Goal: Task Accomplishment & Management: Manage account settings

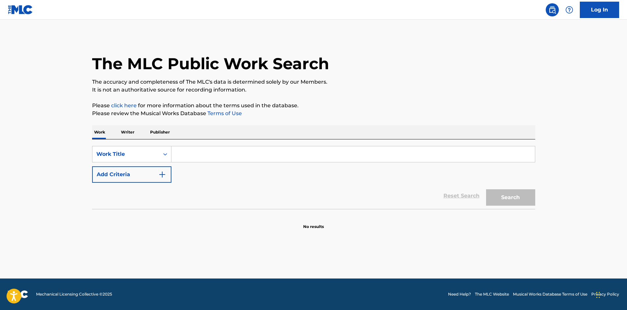
click at [600, 19] on nav "Log In" at bounding box center [313, 10] width 627 height 20
click at [600, 14] on link "Log In" at bounding box center [599, 10] width 39 height 16
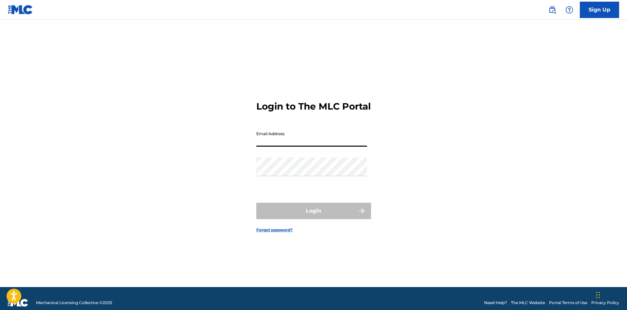
click at [311, 146] on input "Email Address" at bounding box center [311, 137] width 111 height 19
type input "[EMAIL_ADDRESS][PERSON_NAME][DOMAIN_NAME]"
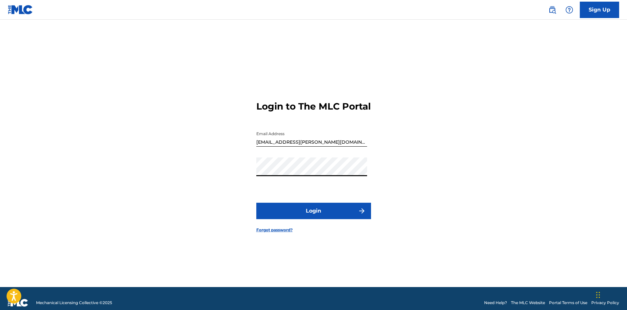
click at [308, 210] on button "Login" at bounding box center [313, 211] width 115 height 16
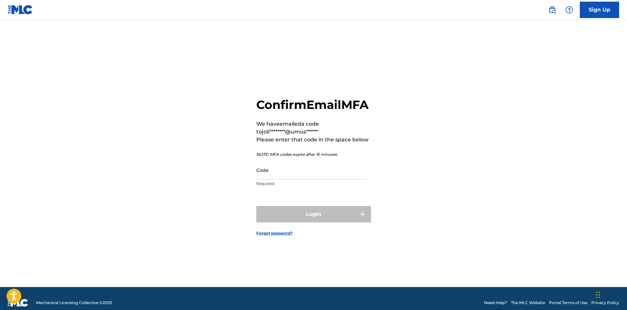
drag, startPoint x: 343, startPoint y: 191, endPoint x: 341, endPoint y: 183, distance: 8.1
click at [343, 186] on p "Required" at bounding box center [311, 184] width 111 height 6
click at [340, 179] on input "Code" at bounding box center [311, 170] width 111 height 19
paste input "428455"
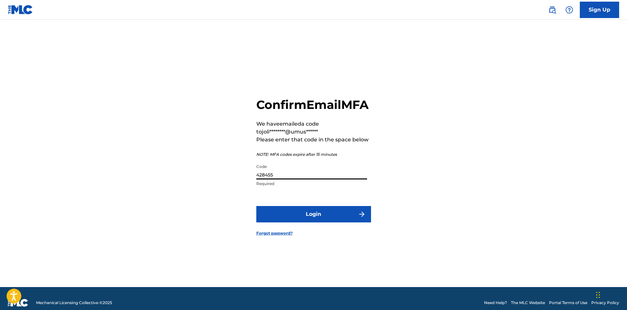
type input "428455"
click at [312, 221] on button "Login" at bounding box center [313, 214] width 115 height 16
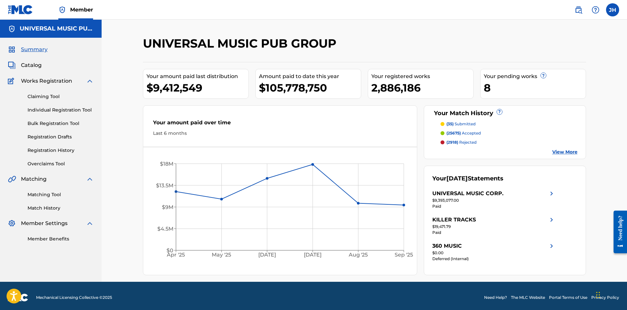
click at [582, 13] on img at bounding box center [579, 10] width 8 height 8
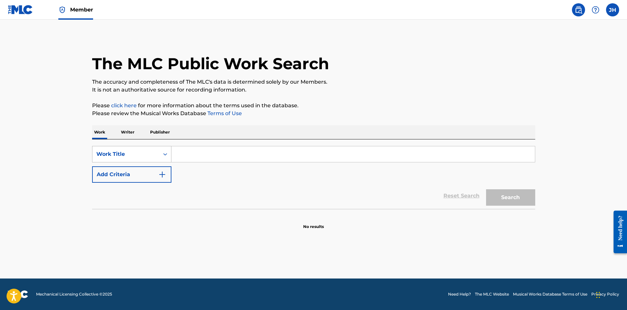
click at [150, 158] on div "Work Title" at bounding box center [125, 154] width 67 height 12
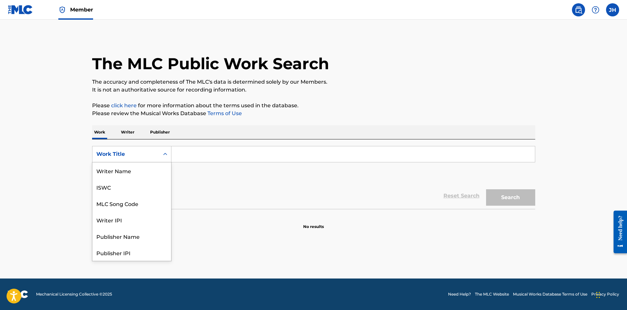
scroll to position [33, 0]
click at [133, 171] on div "MLC Song Code" at bounding box center [131, 170] width 79 height 16
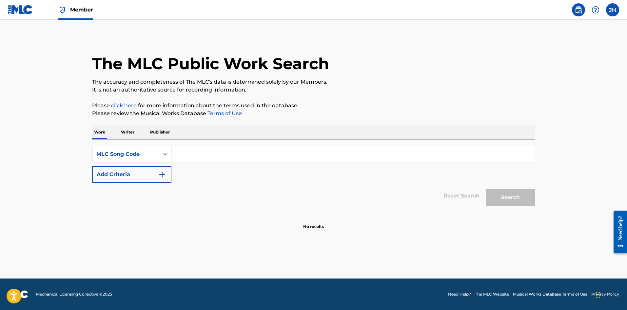
drag, startPoint x: 210, startPoint y: 157, endPoint x: 241, endPoint y: 157, distance: 31.5
click at [210, 157] on input "Search Form" at bounding box center [352, 154] width 363 height 16
paste input "AB22XK"
type input "AB22XK"
click at [507, 195] on button "Search" at bounding box center [510, 197] width 49 height 16
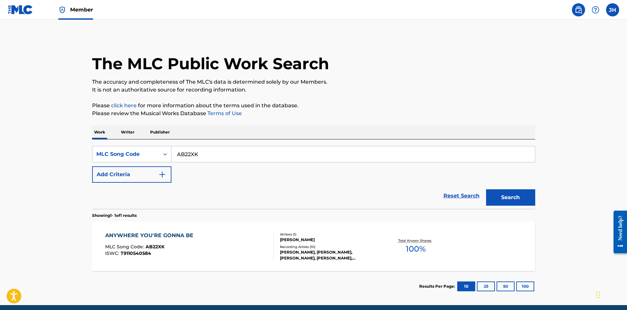
click at [213, 256] on div "ANYWHERE YOU'RE GONNA BE MLC Song Code : AB22XK ISWC : T9110540584" at bounding box center [189, 245] width 168 height 29
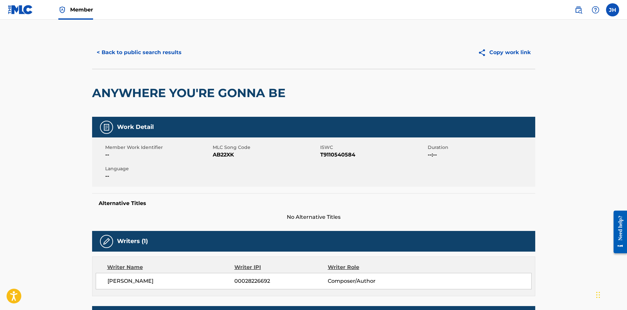
click at [116, 46] on button "< Back to public search results" at bounding box center [139, 52] width 94 height 16
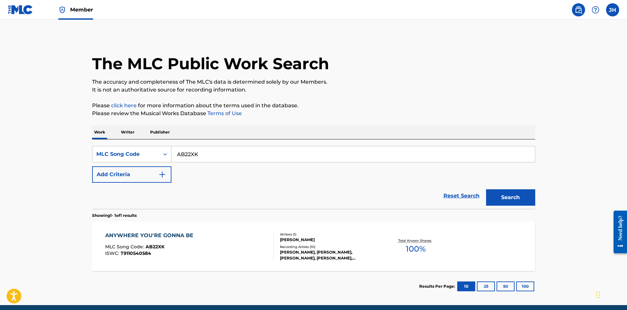
drag, startPoint x: 297, startPoint y: 157, endPoint x: 163, endPoint y: 162, distance: 134.1
click at [74, 153] on main "The MLC Public Work Search The accuracy and completeness of The MLC's data is d…" at bounding box center [313, 162] width 627 height 285
paste input "I6134"
type input "I6134K"
click at [517, 201] on button "Search" at bounding box center [510, 197] width 49 height 16
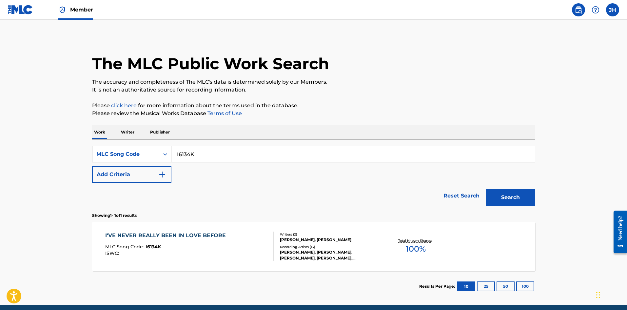
click at [243, 239] on div "I'VE NEVER REALLY BEEN IN LOVE BEFORE MLC Song Code : I6134K ISWC :" at bounding box center [189, 245] width 168 height 29
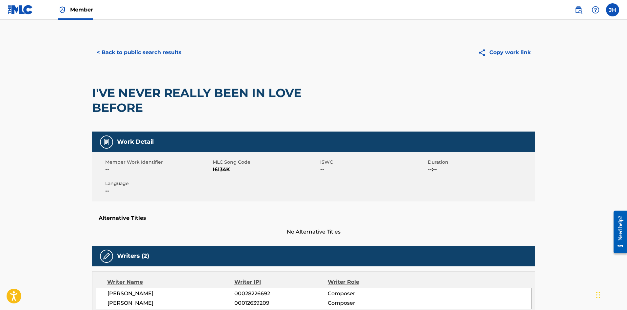
drag, startPoint x: 145, startPoint y: 57, endPoint x: 154, endPoint y: 56, distance: 9.5
click at [145, 56] on button "< Back to public search results" at bounding box center [139, 52] width 94 height 16
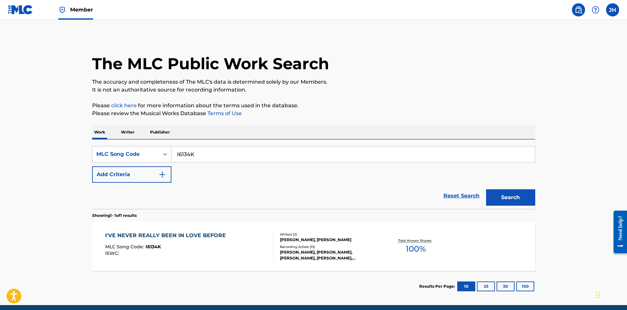
click at [235, 147] on div "I6134K" at bounding box center [353, 154] width 364 height 16
drag, startPoint x: 227, startPoint y: 154, endPoint x: 163, endPoint y: 156, distance: 64.6
click at [165, 156] on div "SearchWithCriteria5f258dc4-f56b-4f47-845f-abf674c8fa00 MLC Song Code I6134K" at bounding box center [313, 154] width 443 height 16
paste input "721B"
type input "I6721B"
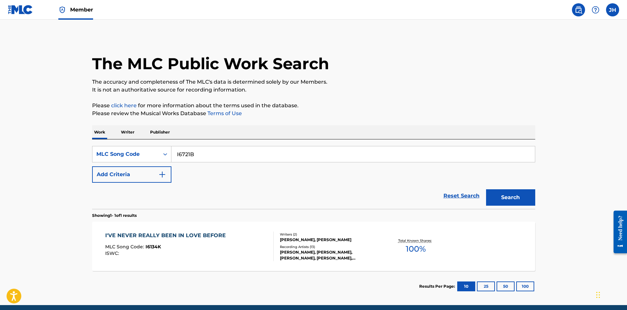
click at [521, 194] on button "Search" at bounding box center [510, 197] width 49 height 16
click at [201, 236] on div "IT TAKES A MAN TO MAKE A WOMAN" at bounding box center [158, 235] width 107 height 8
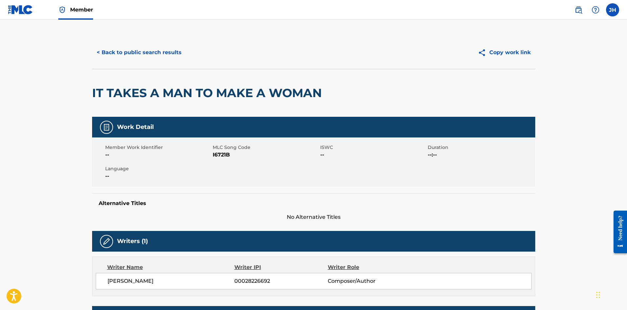
click at [120, 49] on button "< Back to public search results" at bounding box center [139, 52] width 94 height 16
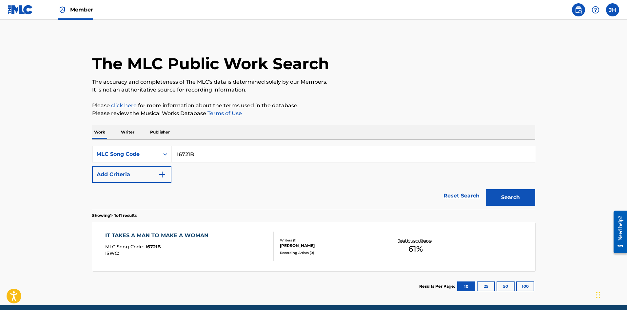
drag, startPoint x: 213, startPoint y: 155, endPoint x: 105, endPoint y: 143, distance: 108.5
click at [105, 143] on div "SearchWithCriteria5f258dc4-f56b-4f47-845f-abf674c8fa00 MLC Song Code I6721B Add…" at bounding box center [313, 173] width 443 height 69
paste input "G8V09"
type input "IG8V09"
click at [522, 196] on button "Search" at bounding box center [510, 197] width 49 height 16
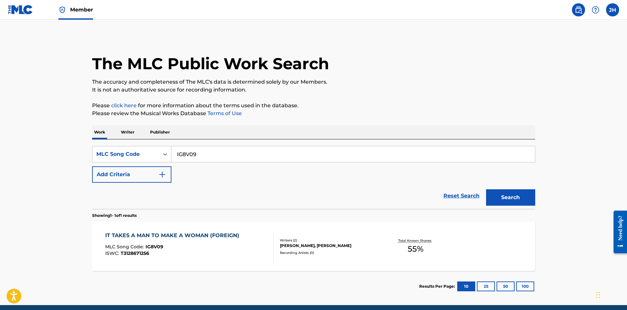
click at [216, 241] on div "IT TAKES A MAN TO MAKE A WOMAN (FOREIGN) MLC Song Code : IG8V09 ISWC : T3128671…" at bounding box center [173, 245] width 137 height 29
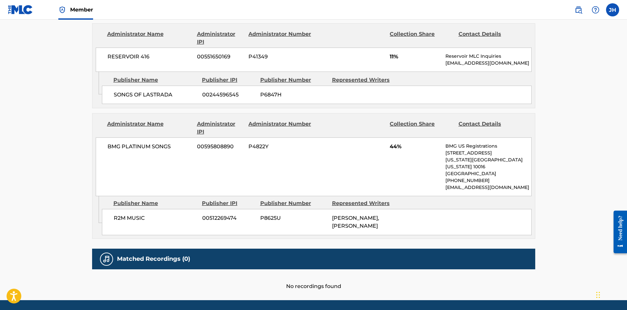
scroll to position [295, 0]
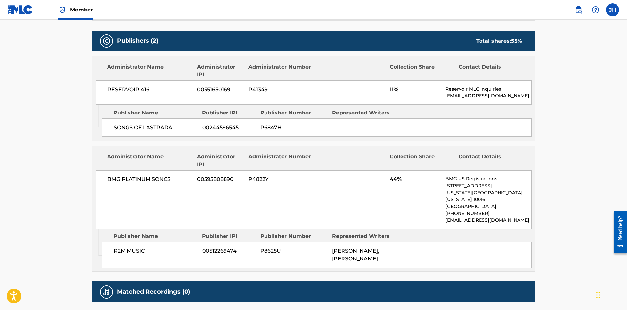
drag, startPoint x: 266, startPoint y: 212, endPoint x: 220, endPoint y: 212, distance: 45.9
click at [266, 212] on div "BMG PLATINUM SONGS 00595808890 P4822Y 44% BMG US Registrations [STREET_ADDRESS]…" at bounding box center [314, 199] width 436 height 59
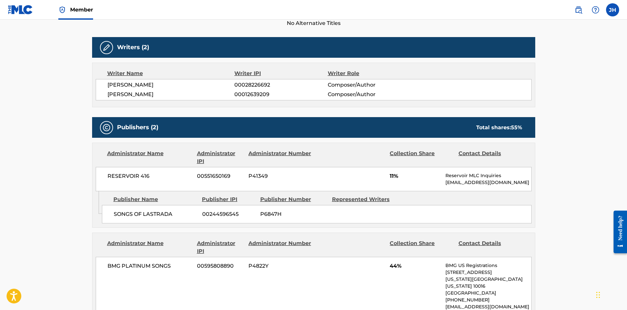
scroll to position [229, 0]
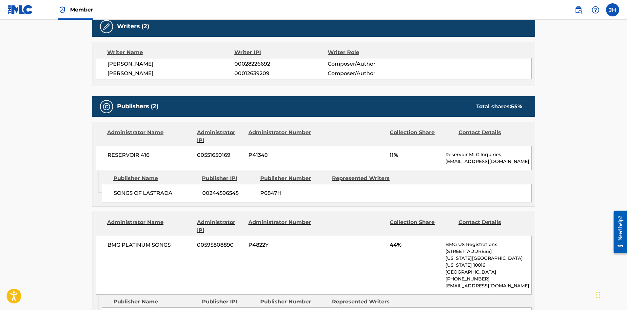
click at [284, 219] on div "Administrator Number" at bounding box center [280, 226] width 64 height 16
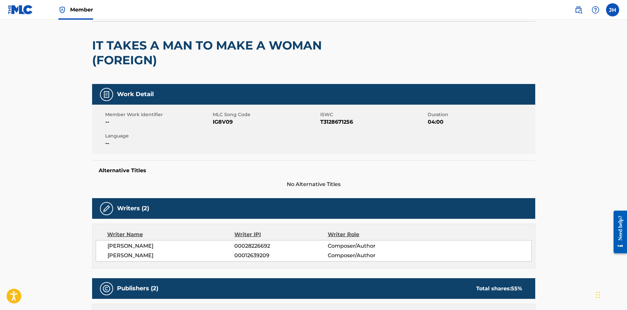
scroll to position [0, 0]
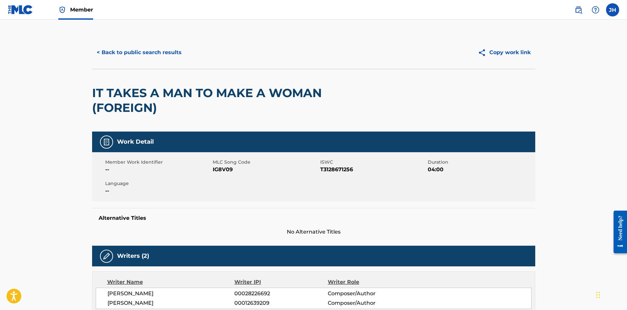
click at [159, 50] on button "< Back to public search results" at bounding box center [139, 52] width 94 height 16
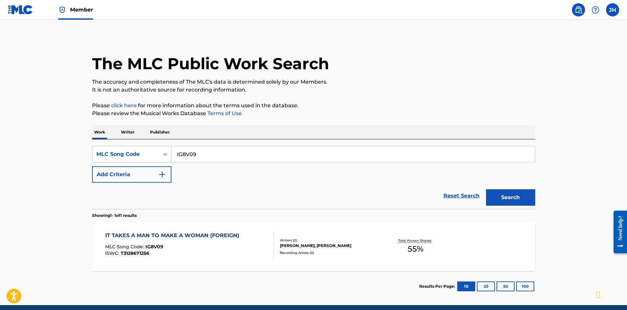
drag, startPoint x: 209, startPoint y: 158, endPoint x: 186, endPoint y: 162, distance: 23.2
click at [137, 163] on div "SearchWithCriteria5f258dc4-f56b-4f47-845f-abf674c8fa00 MLC Song Code IG8V09 Add…" at bounding box center [313, 164] width 443 height 37
paste input "6721B"
type input "I6721B"
click at [527, 197] on button "Search" at bounding box center [510, 197] width 49 height 16
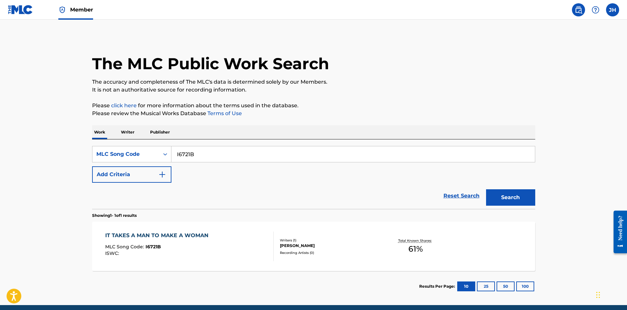
click at [215, 238] on div "IT TAKES A MAN TO MAKE A WOMAN MLC Song Code : I6721B ISWC :" at bounding box center [189, 245] width 168 height 29
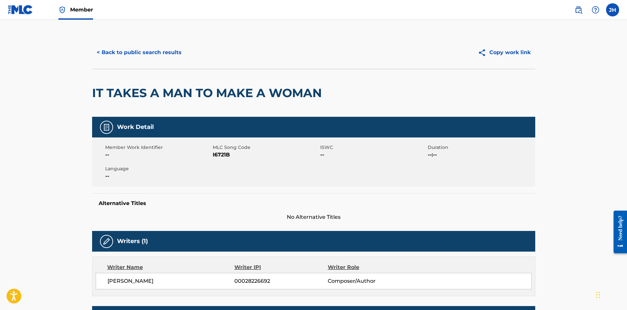
click at [154, 58] on button "< Back to public search results" at bounding box center [139, 52] width 94 height 16
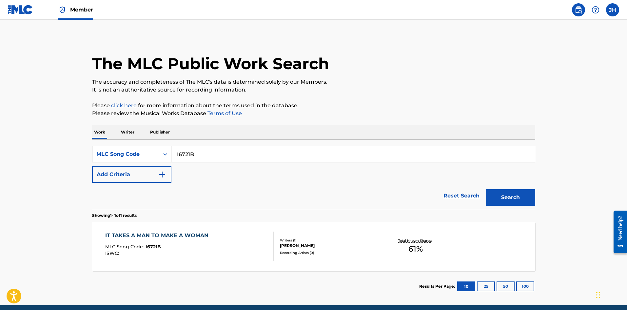
drag, startPoint x: 249, startPoint y: 149, endPoint x: 89, endPoint y: 151, distance: 159.9
click at [89, 151] on div "The MLC Public Work Search The accuracy and completeness of The MLC's data is d…" at bounding box center [313, 168] width 459 height 265
paste input "LS0IJX"
type input "LS0IJX"
click at [509, 196] on button "Search" at bounding box center [510, 197] width 49 height 16
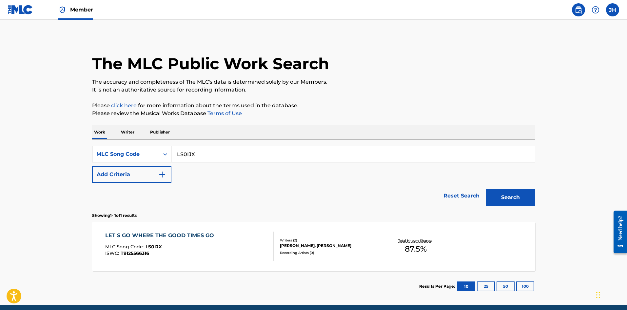
click at [212, 246] on div "MLC Song Code : LS0IJX" at bounding box center [161, 247] width 112 height 7
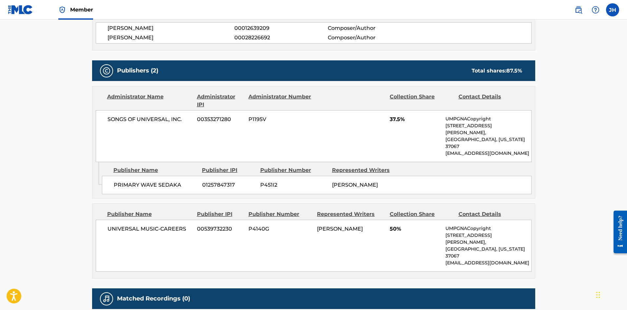
scroll to position [262, 0]
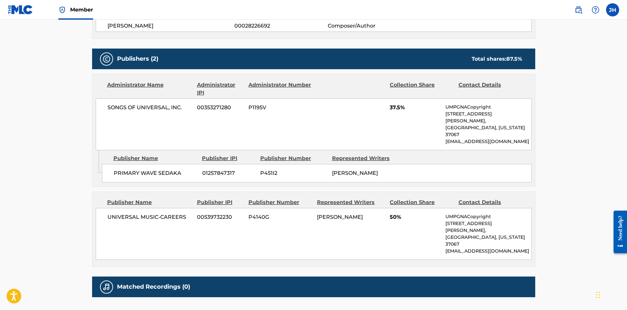
click at [165, 133] on div "SONGS OF UNIVERSAL, INC. 00353271280 P1195V 37.5% UMPGNACopyright [STREET_ADDRE…" at bounding box center [314, 124] width 436 height 52
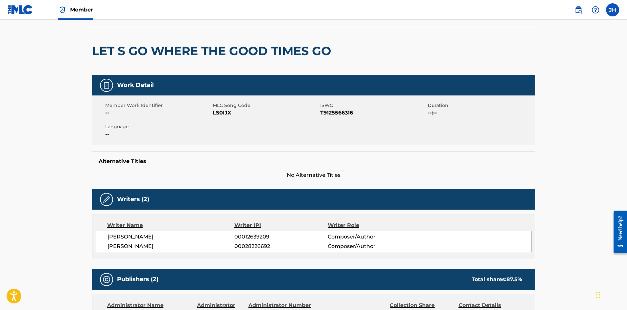
scroll to position [0, 0]
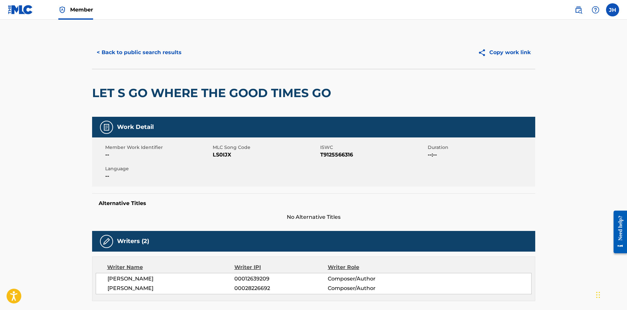
click at [135, 49] on button "< Back to public search results" at bounding box center [139, 52] width 94 height 16
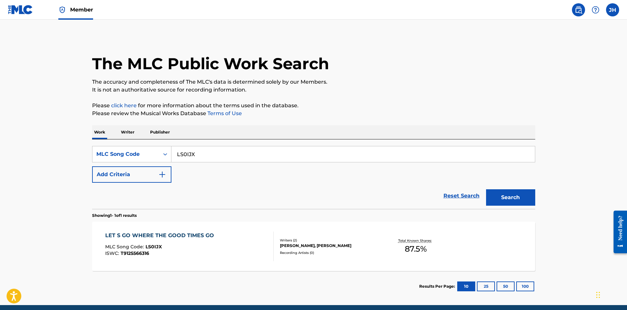
drag, startPoint x: 269, startPoint y: 151, endPoint x: 215, endPoint y: 145, distance: 54.1
click at [141, 141] on div "SearchWithCriteria5f258dc4-f56b-4f47-845f-abf674c8fa00 MLC Song Code LS0IJX Add…" at bounding box center [313, 173] width 443 height 69
paste input "6948Y"
type input "L6948Y"
drag, startPoint x: 515, startPoint y: 203, endPoint x: 507, endPoint y: 203, distance: 7.9
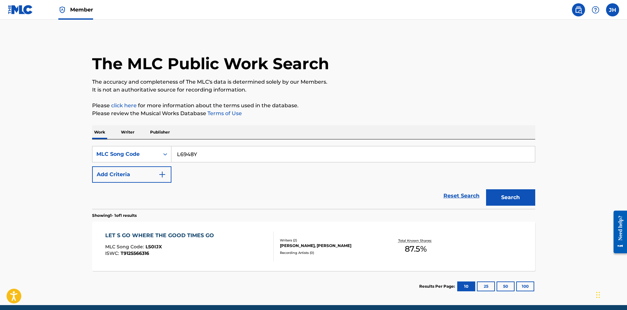
click at [515, 203] on button "Search" at bounding box center [510, 197] width 49 height 16
click at [252, 247] on div "LET'S GO WHERE THE GOOD TIMES GO MLC Song Code : L6948Y ISWC :" at bounding box center [189, 245] width 168 height 29
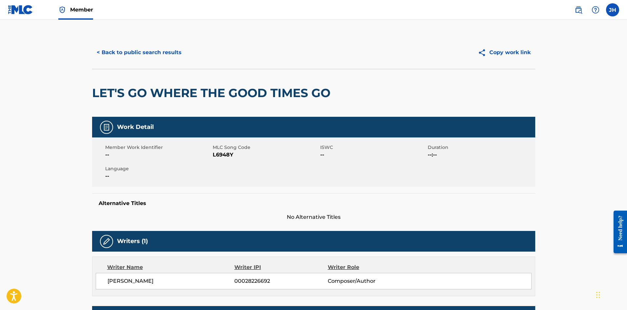
click at [126, 59] on button "< Back to public search results" at bounding box center [139, 52] width 94 height 16
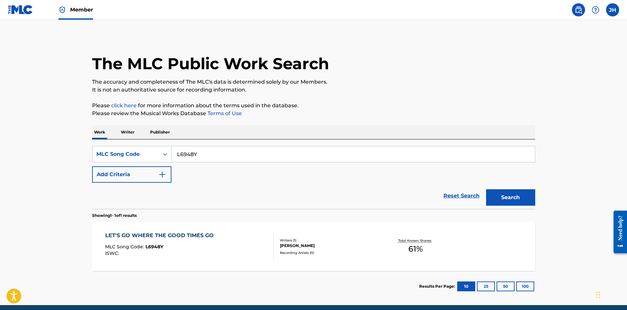
drag, startPoint x: 218, startPoint y: 161, endPoint x: 157, endPoint y: 168, distance: 61.7
click at [130, 174] on div "SearchWithCriteria5f258dc4-f56b-4f47-845f-abf674c8fa00 MLC Song Code L6948Y Add…" at bounding box center [313, 164] width 443 height 37
paste input "E3IVQ"
type input "LE3IVQ"
click at [518, 197] on button "Search" at bounding box center [510, 197] width 49 height 16
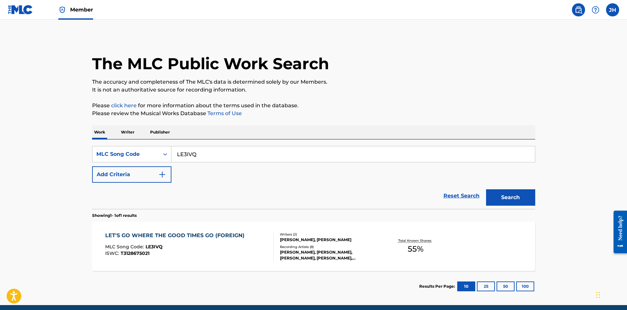
click at [184, 239] on div "LET'S GO WHERE THE GOOD TIMES GO (FOREIGN)" at bounding box center [176, 235] width 143 height 8
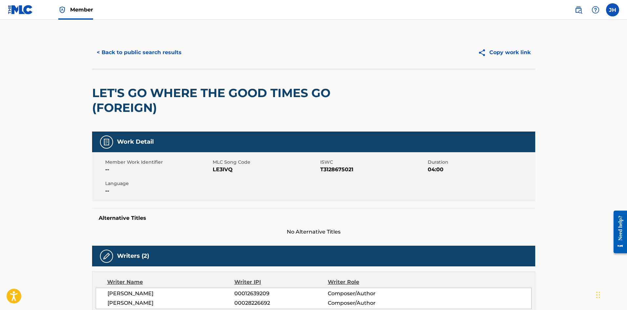
click at [116, 65] on div "< Back to public search results Copy work link" at bounding box center [313, 52] width 443 height 33
click at [120, 55] on button "< Back to public search results" at bounding box center [139, 52] width 94 height 16
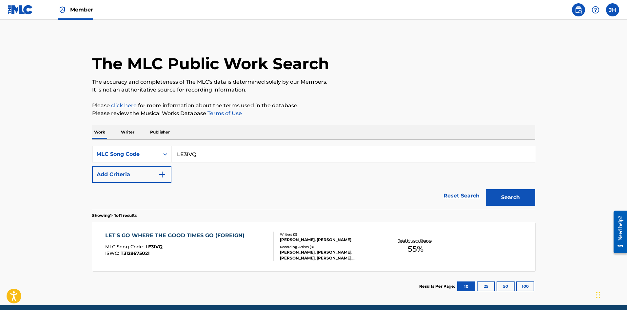
click at [196, 160] on input "LE3IVQ" at bounding box center [352, 154] width 363 height 16
paste input "MA4I8Y"
click at [530, 200] on button "Search" at bounding box center [510, 197] width 49 height 16
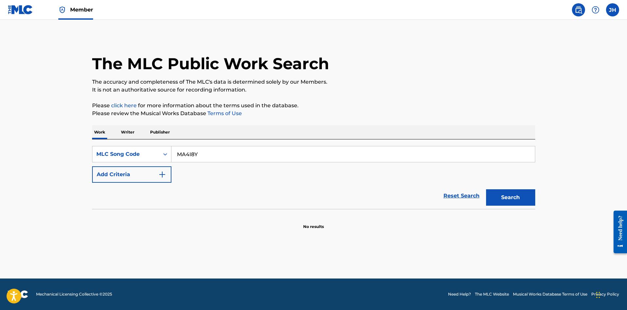
click at [261, 162] on input "MA4I8Y" at bounding box center [352, 154] width 363 height 16
type input "MA4I8Y"
click at [486, 189] on button "Search" at bounding box center [510, 197] width 49 height 16
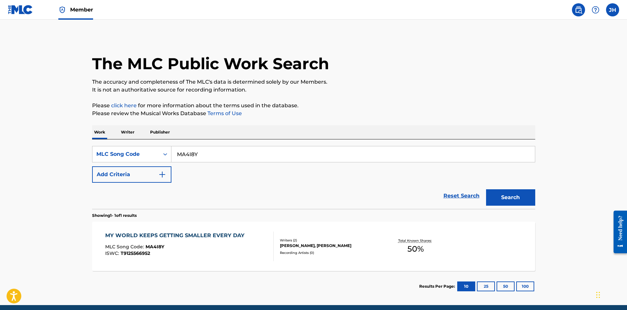
click at [230, 244] on div "MLC Song Code : MA4I8Y" at bounding box center [176, 247] width 143 height 7
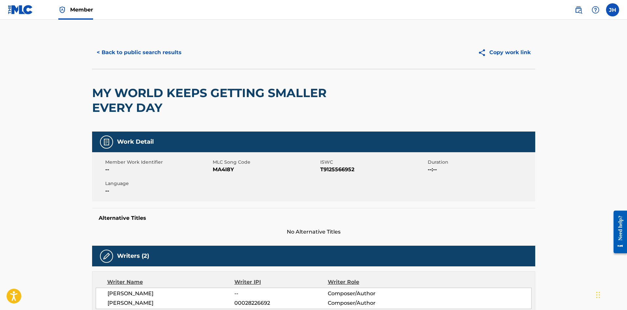
click at [168, 46] on button "< Back to public search results" at bounding box center [139, 52] width 94 height 16
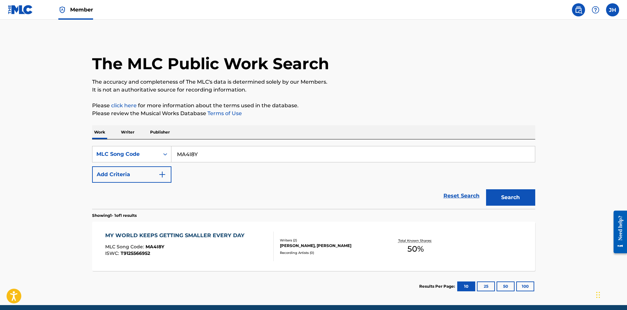
drag, startPoint x: 217, startPoint y: 159, endPoint x: 188, endPoint y: 168, distance: 30.3
click at [131, 173] on div "SearchWithCriteria5f258dc4-f56b-4f47-845f-abf674c8fa00 MLC Song Code MA4I8Y Add…" at bounding box center [313, 164] width 443 height 37
paste input "76943"
type input "M76943"
click at [528, 198] on button "Search" at bounding box center [510, 197] width 49 height 16
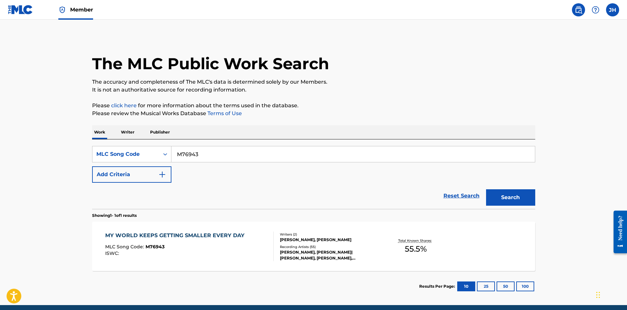
click at [250, 233] on div "MY WORLD KEEPS GETTING SMALLER EVERY DAY MLC Song Code : M76943 ISWC :" at bounding box center [189, 245] width 168 height 29
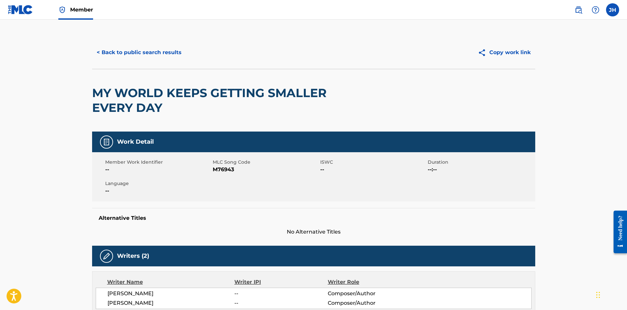
click at [131, 42] on div "< Back to public search results Copy work link" at bounding box center [313, 52] width 443 height 33
click at [131, 50] on button "< Back to public search results" at bounding box center [139, 52] width 94 height 16
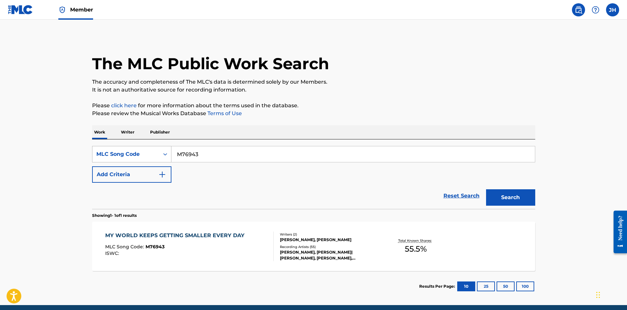
drag, startPoint x: 257, startPoint y: 154, endPoint x: 124, endPoint y: 162, distance: 133.3
click at [124, 162] on div "SearchWithCriteria5f258dc4-f56b-4f47-845f-abf674c8fa00 MLC Song Code M76943" at bounding box center [313, 154] width 443 height 16
paste input "B6YAF"
type input "MB6YAF"
click at [497, 193] on button "Search" at bounding box center [510, 197] width 49 height 16
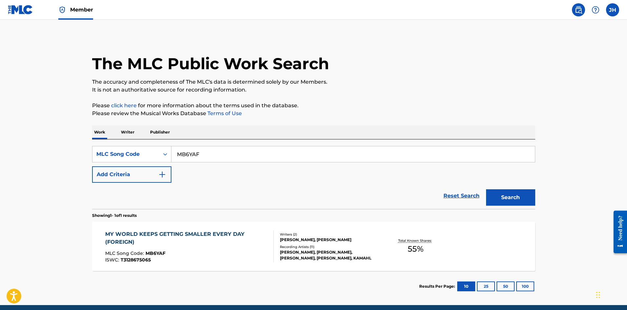
click at [237, 263] on div "MY WORLD KEEPS GETTING SMALLER EVERY DAY (FOREIGN) MLC Song Code : MB6YAF ISWC …" at bounding box center [313, 246] width 443 height 49
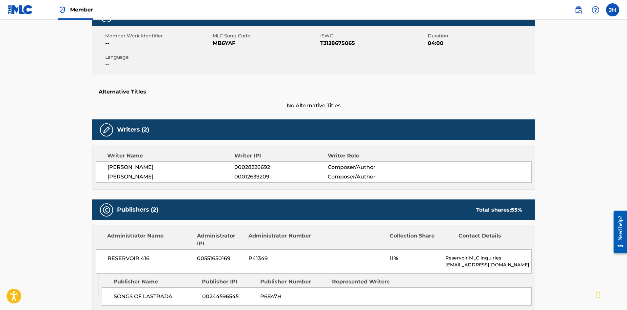
scroll to position [33, 0]
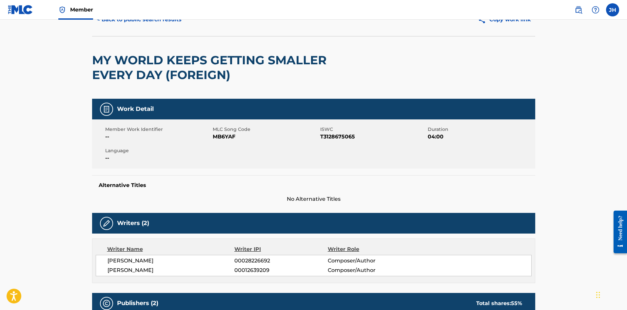
click at [224, 135] on span "MB6YAF" at bounding box center [266, 137] width 106 height 8
copy span "MB6YAF"
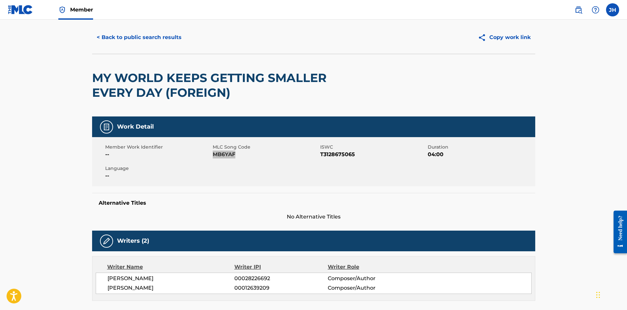
scroll to position [0, 0]
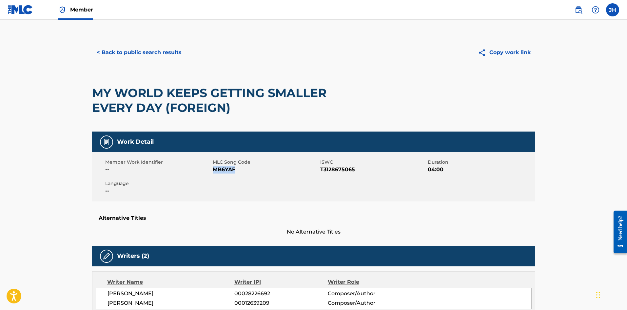
click at [140, 58] on button "< Back to public search results" at bounding box center [139, 52] width 94 height 16
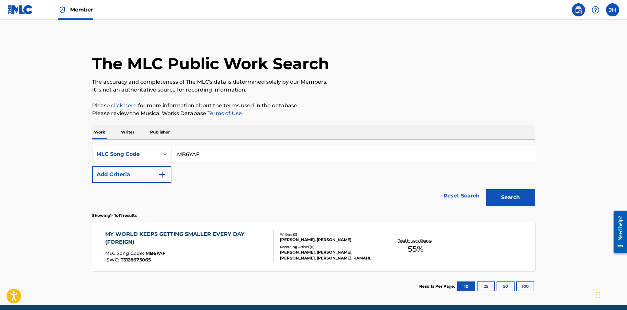
click at [36, 9] on div "Member" at bounding box center [50, 9] width 85 height 19
click at [28, 10] on img at bounding box center [20, 10] width 25 height 10
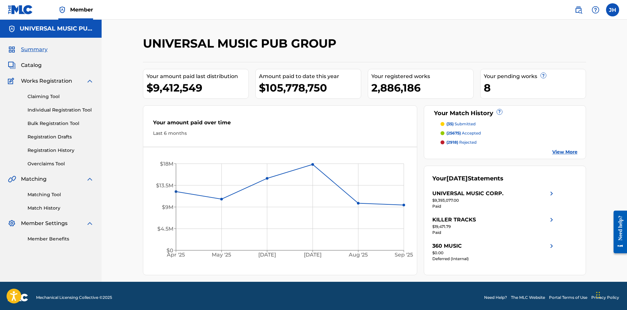
click at [29, 65] on span "Catalog" at bounding box center [31, 65] width 21 height 8
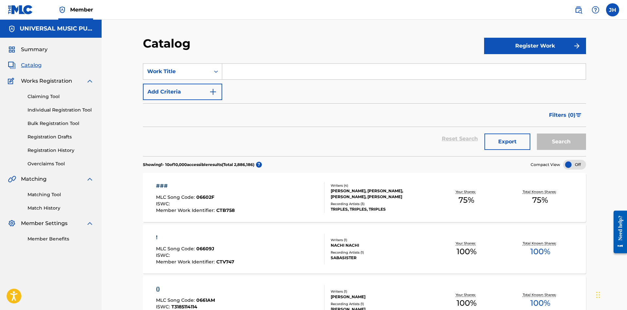
click at [215, 83] on div "SearchWithCriteria8aa8326e-7660-4baf-82b6-1e4d17b4f438 Work Title Add Criteria" at bounding box center [364, 81] width 443 height 37
click at [215, 89] on img "Search Form" at bounding box center [213, 92] width 8 height 8
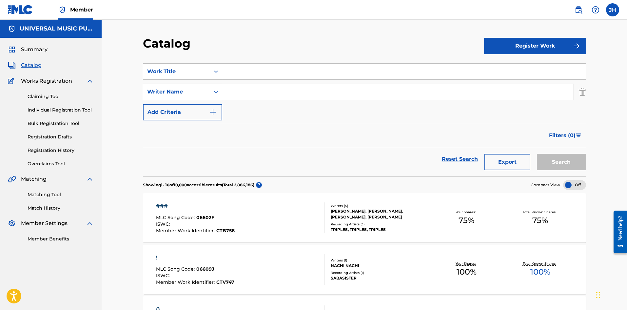
click at [217, 90] on icon "Search Form" at bounding box center [216, 91] width 7 height 7
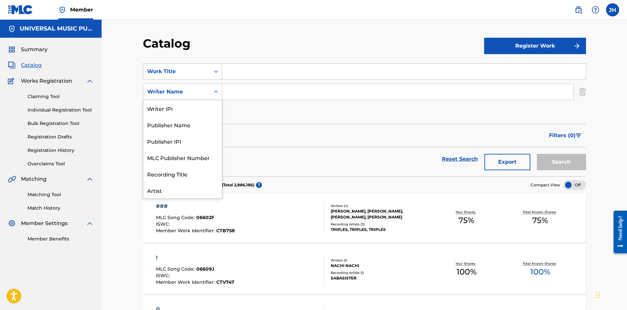
scroll to position [33, 0]
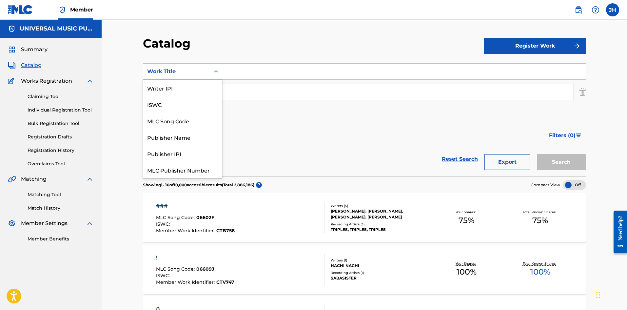
click at [205, 67] on div "Work Title" at bounding box center [176, 71] width 67 height 12
click at [193, 121] on div "MLC Song Code" at bounding box center [182, 120] width 79 height 16
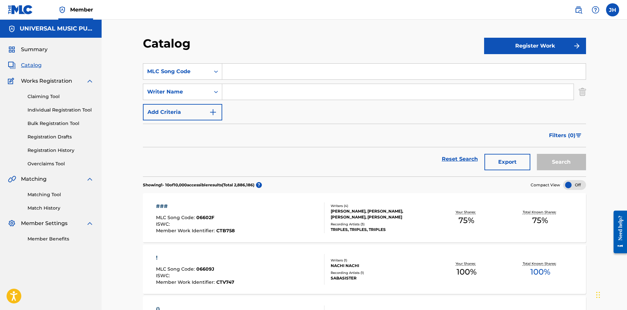
click at [297, 64] on input "Search Form" at bounding box center [403, 72] width 363 height 16
paste input "AB22XK"
type input "AB22XK"
click at [556, 164] on button "Search" at bounding box center [561, 162] width 49 height 16
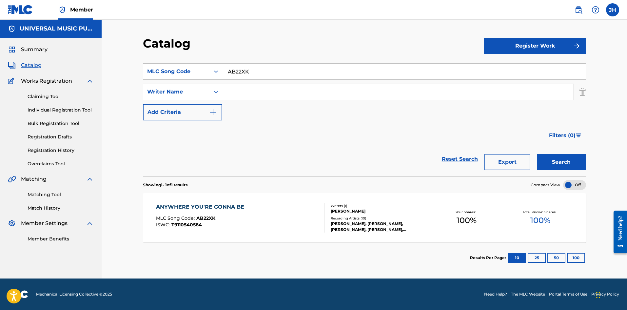
click at [306, 230] on div "ANYWHERE YOU'RE GONNA BE MLC Song Code : AB22XK ISWC : T9110540584" at bounding box center [240, 217] width 168 height 29
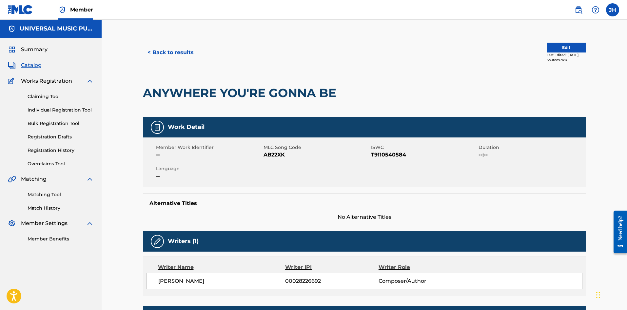
click at [554, 47] on button "Edit" at bounding box center [566, 48] width 39 height 10
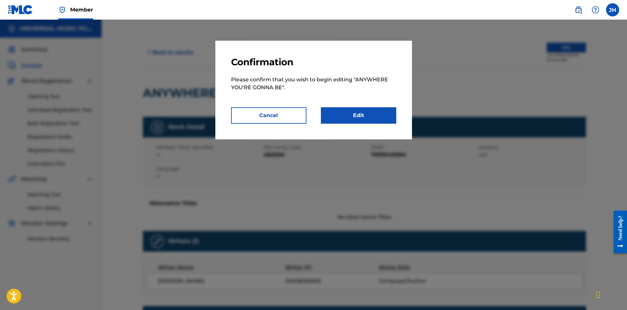
click at [376, 113] on link "Edit" at bounding box center [358, 115] width 75 height 16
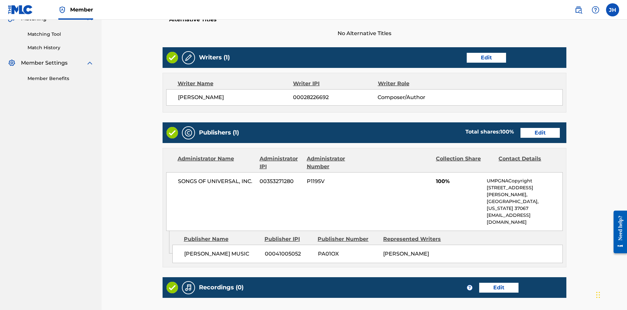
scroll to position [197, 0]
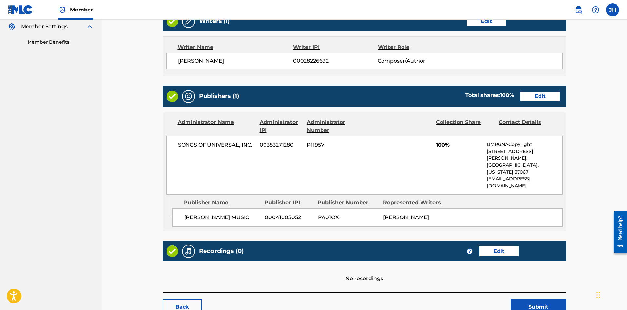
click at [538, 99] on link "Edit" at bounding box center [539, 96] width 39 height 10
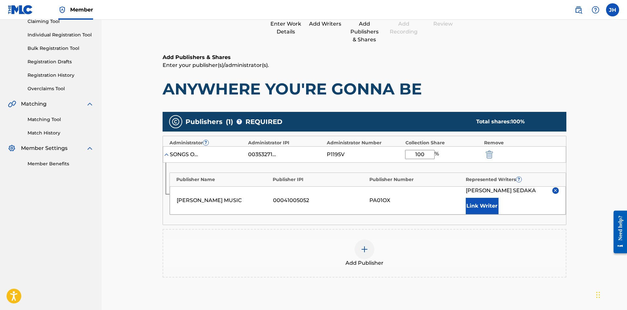
scroll to position [98, 0]
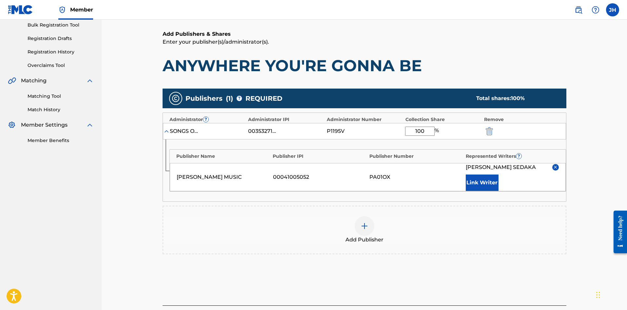
click at [381, 237] on span "Add Publisher" at bounding box center [364, 240] width 38 height 8
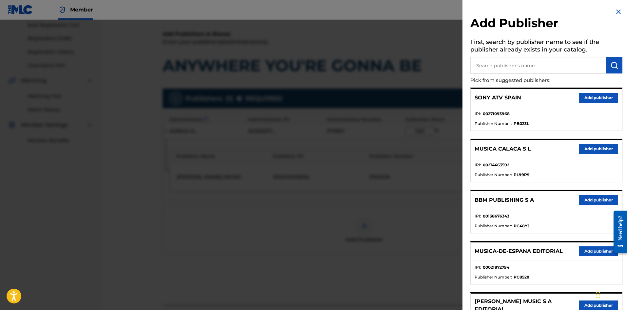
click at [543, 65] on input "text" at bounding box center [538, 65] width 136 height 16
type input "primary wave sedaka"
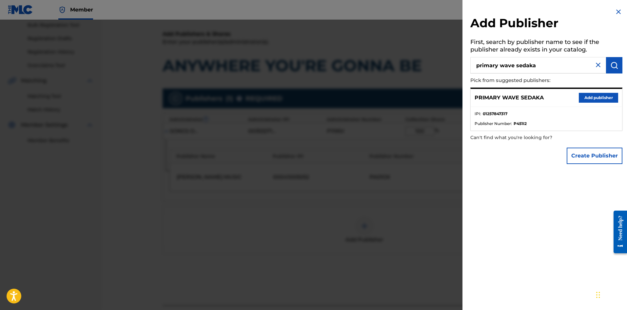
click at [604, 99] on button "Add publisher" at bounding box center [598, 98] width 39 height 10
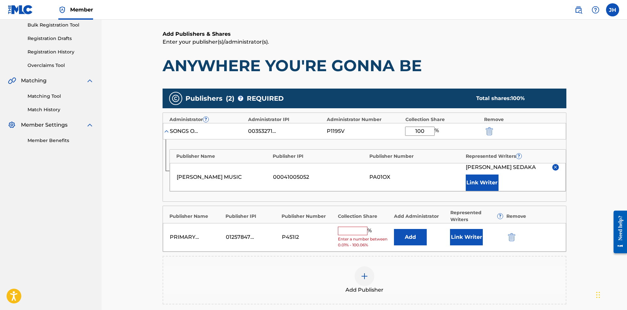
click at [419, 237] on button "Add" at bounding box center [410, 237] width 33 height 16
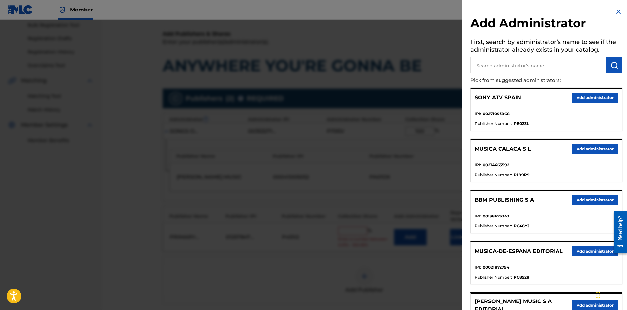
click at [522, 64] on input "text" at bounding box center [538, 65] width 136 height 16
type input "songs of universal"
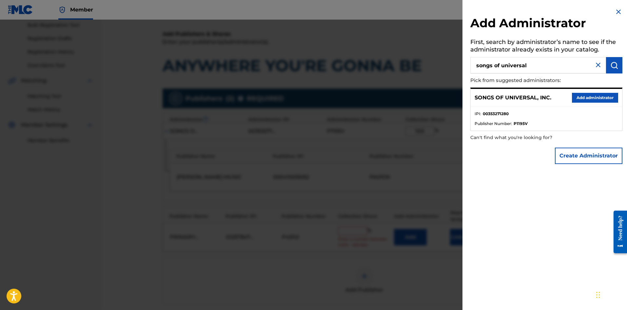
click at [583, 95] on button "Add administrator" at bounding box center [595, 98] width 46 height 10
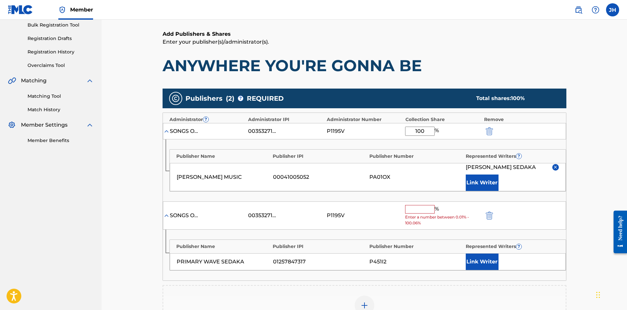
scroll to position [164, 0]
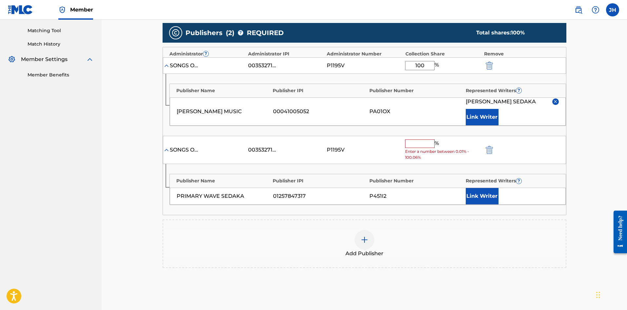
click at [416, 145] on input "text" at bounding box center [419, 143] width 29 height 9
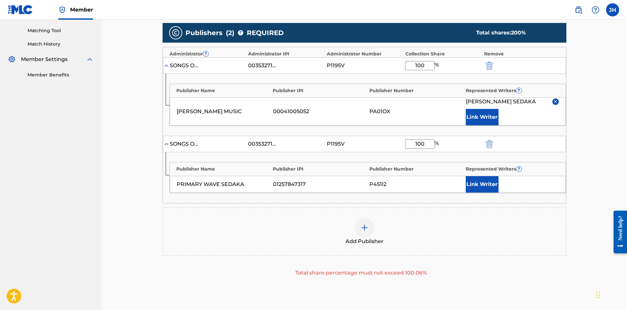
type input "100"
click at [491, 181] on button "Link Writer" at bounding box center [482, 184] width 33 height 16
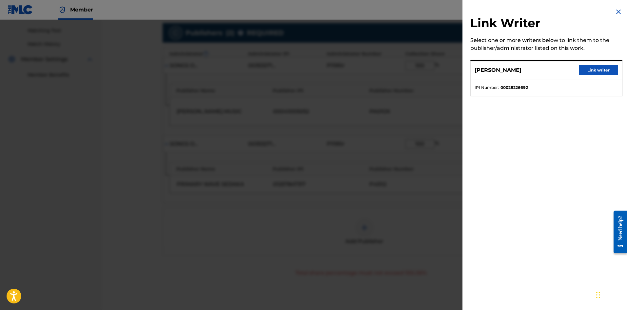
click at [579, 70] on button "Link writer" at bounding box center [598, 70] width 39 height 10
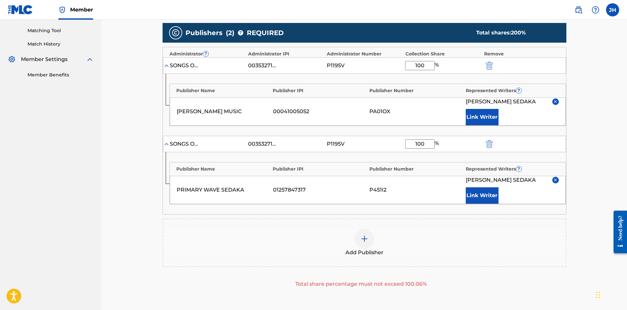
click at [487, 62] on img "submit" at bounding box center [489, 66] width 7 height 8
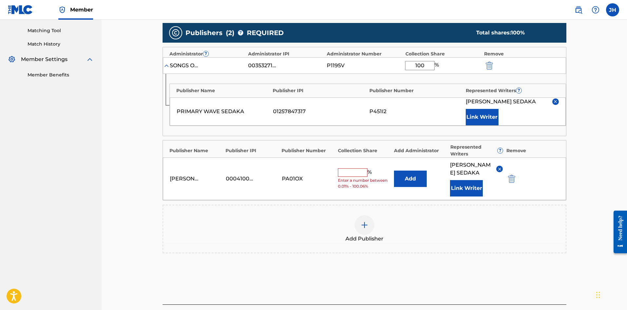
click at [510, 175] on img "submit" at bounding box center [511, 179] width 7 height 8
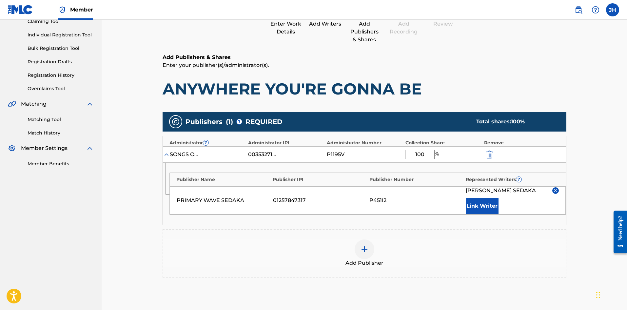
scroll to position [158, 0]
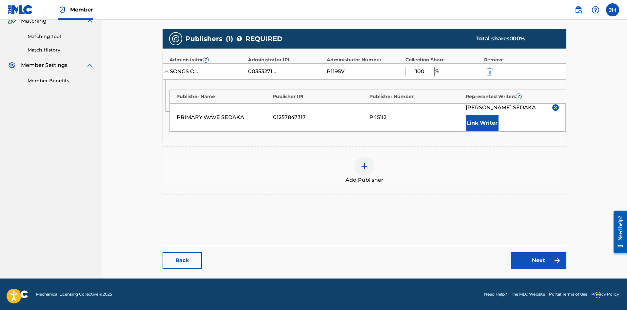
click at [534, 256] on link "Next" at bounding box center [539, 260] width 56 height 16
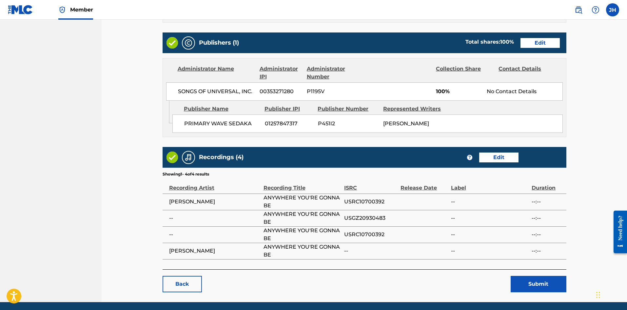
scroll to position [274, 0]
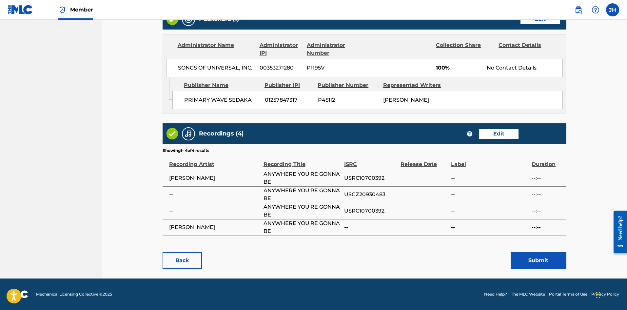
click at [515, 255] on button "Submit" at bounding box center [539, 260] width 56 height 16
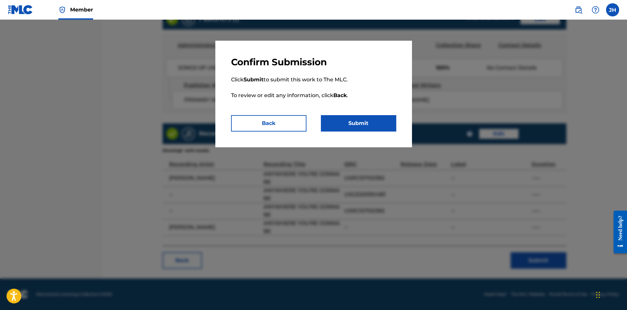
click at [357, 128] on button "Submit" at bounding box center [358, 123] width 75 height 16
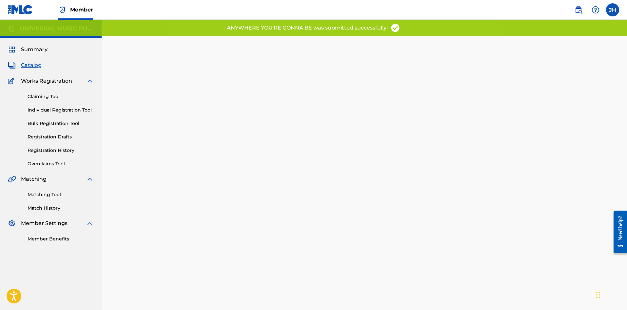
click at [357, 27] on p "ANYWHERE YOU'RE GONNA BE was submitted successfully!" at bounding box center [307, 28] width 161 height 8
click at [69, 148] on link "Registration History" at bounding box center [61, 150] width 66 height 7
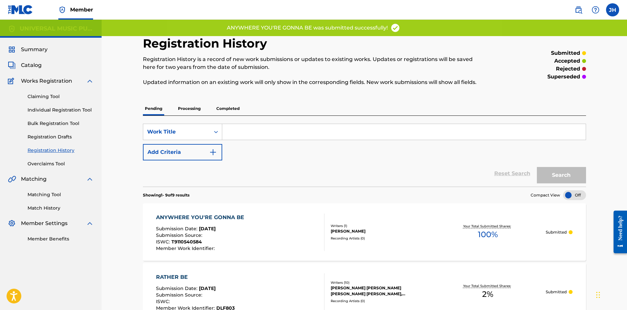
click at [241, 229] on div "Submission Date : [DATE]" at bounding box center [201, 229] width 91 height 7
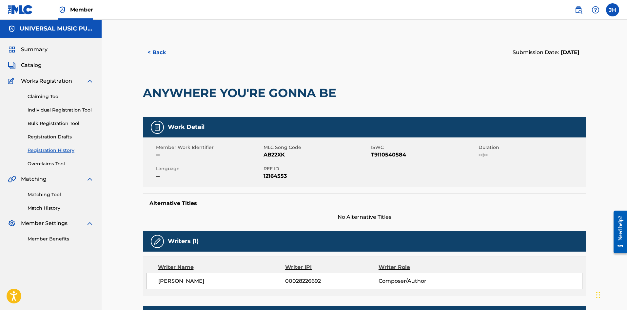
click at [280, 173] on span "12164553" at bounding box center [316, 176] width 106 height 8
copy span "12164553"
click at [167, 52] on button "< Back" at bounding box center [162, 52] width 39 height 16
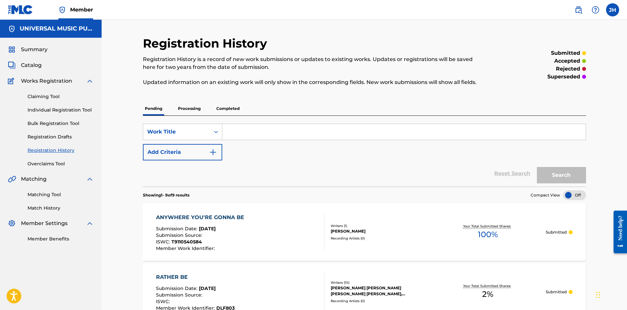
click at [38, 64] on span "Catalog" at bounding box center [31, 65] width 21 height 8
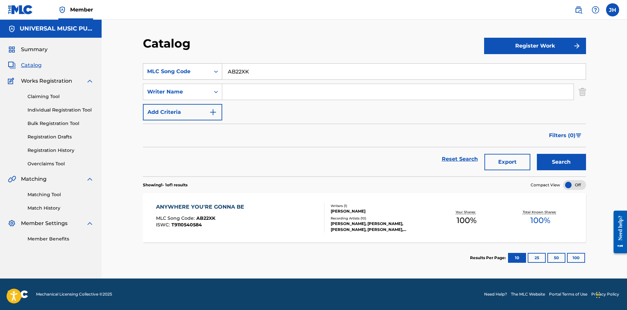
drag, startPoint x: 263, startPoint y: 69, endPoint x: 200, endPoint y: 73, distance: 63.4
click at [205, 74] on div "SearchWithCriteria41b15f17-b53e-4055-b8da-f4bd413951a0 MLC Song Code AB22XK" at bounding box center [364, 71] width 443 height 16
paste input "I6721B"
type input "I6721B"
click at [567, 163] on button "Search" at bounding box center [561, 162] width 49 height 16
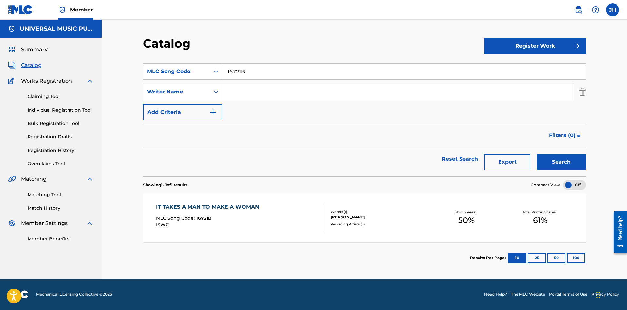
click at [251, 221] on div "MLC Song Code : I6721B" at bounding box center [209, 219] width 107 height 7
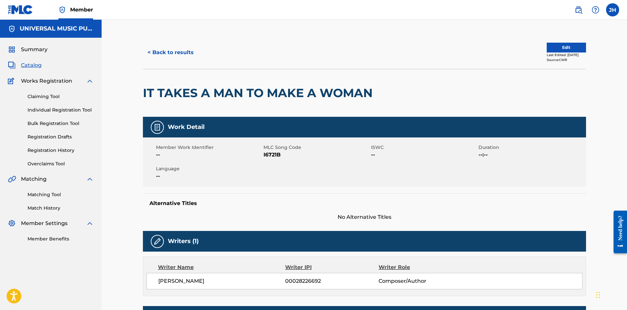
click at [561, 47] on button "Edit" at bounding box center [566, 48] width 39 height 10
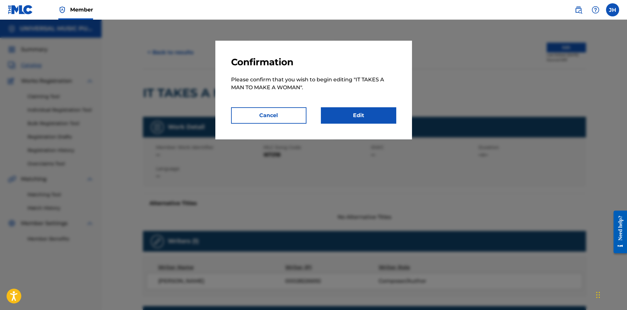
click at [375, 119] on link "Edit" at bounding box center [358, 115] width 75 height 16
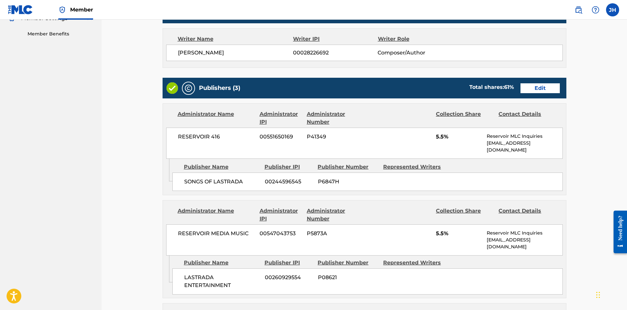
scroll to position [197, 0]
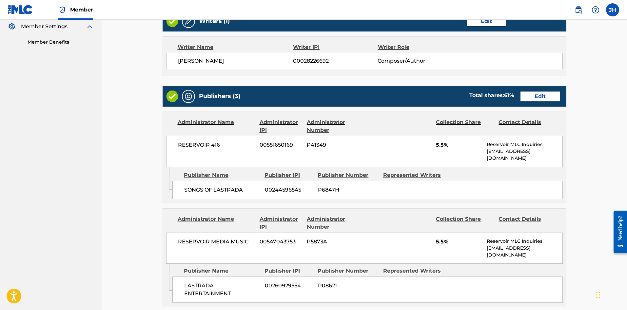
click at [542, 93] on link "Edit" at bounding box center [539, 96] width 39 height 10
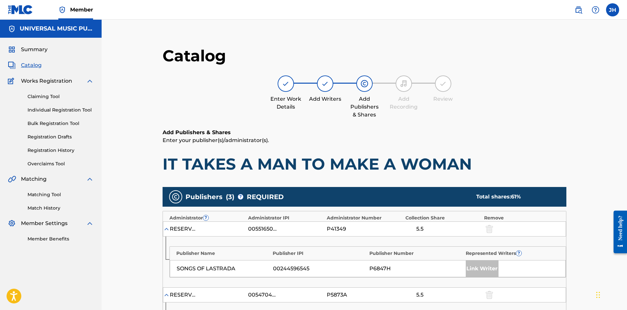
scroll to position [197, 0]
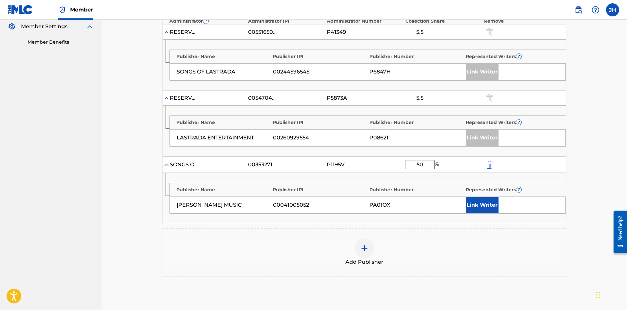
click at [328, 235] on div "Add Publisher" at bounding box center [365, 252] width 404 height 49
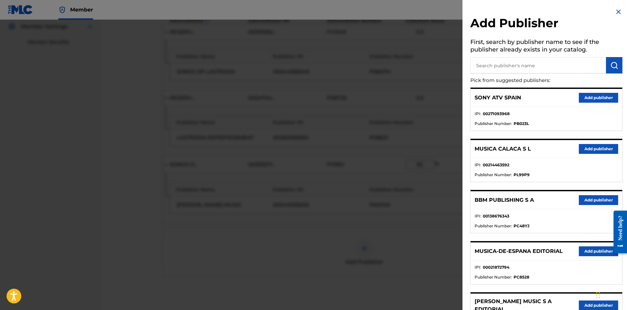
click at [524, 61] on input "text" at bounding box center [538, 65] width 136 height 16
type input "primary wave sedaka"
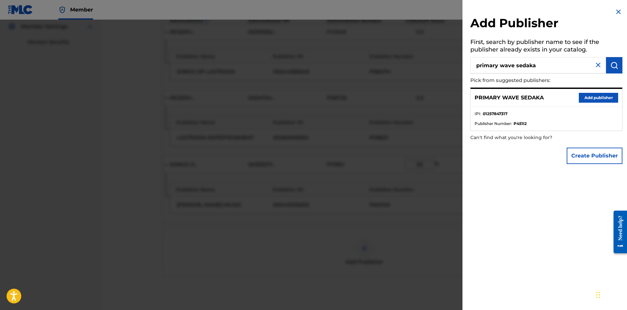
click at [602, 100] on button "Add publisher" at bounding box center [598, 98] width 39 height 10
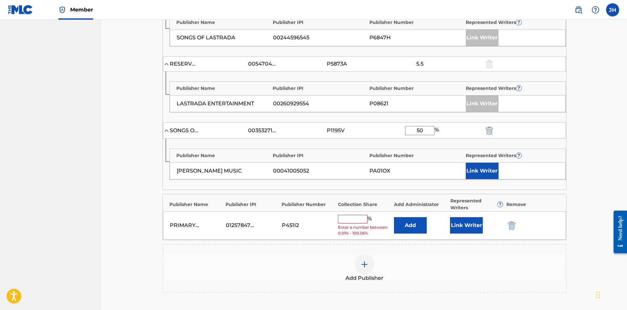
scroll to position [262, 0]
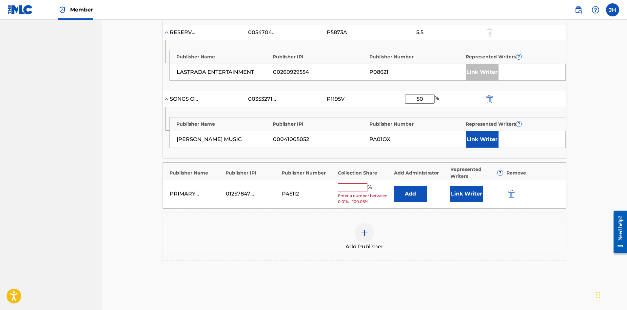
click at [414, 192] on button "Add" at bounding box center [410, 193] width 33 height 16
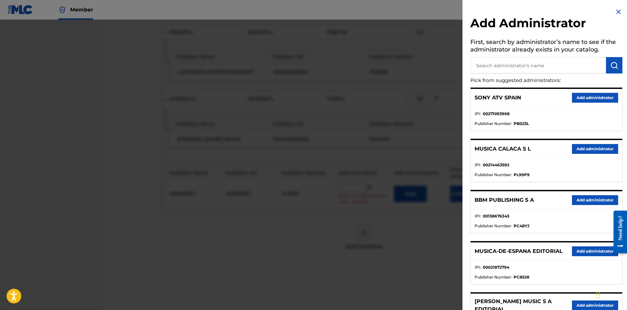
click at [539, 66] on input "text" at bounding box center [538, 65] width 136 height 16
type input "songs of universal"
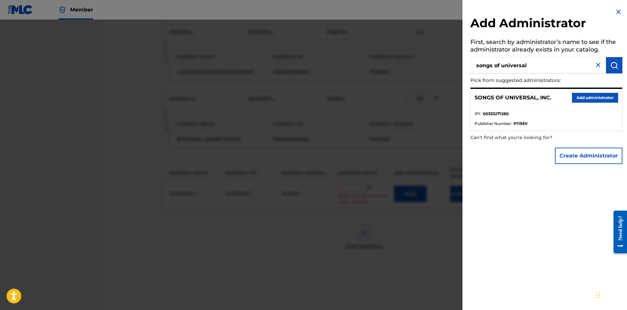
click at [589, 99] on button "Add administrator" at bounding box center [595, 98] width 46 height 10
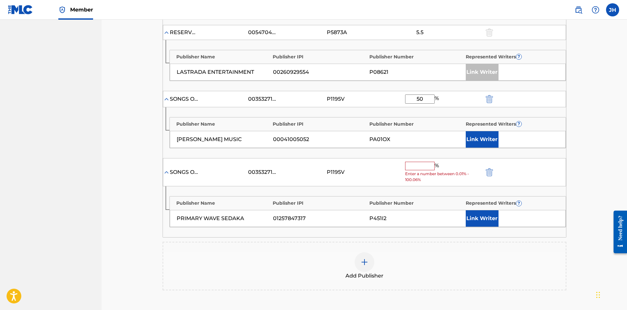
click at [424, 168] on input "text" at bounding box center [419, 166] width 29 height 9
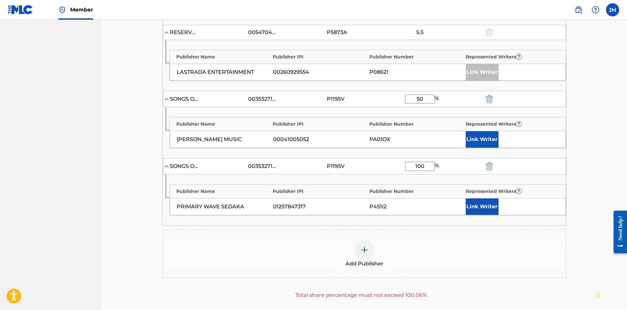
type input "100"
click at [476, 200] on button "Link Writer" at bounding box center [482, 206] width 33 height 16
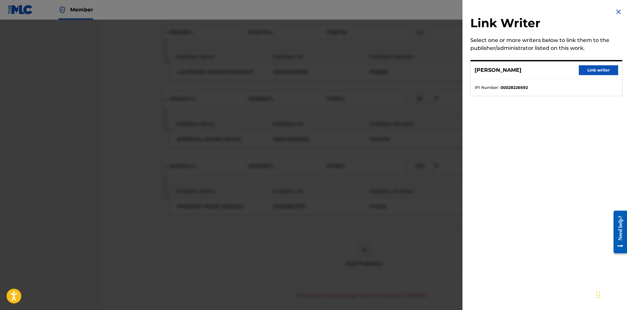
click at [587, 66] on button "Link writer" at bounding box center [598, 70] width 39 height 10
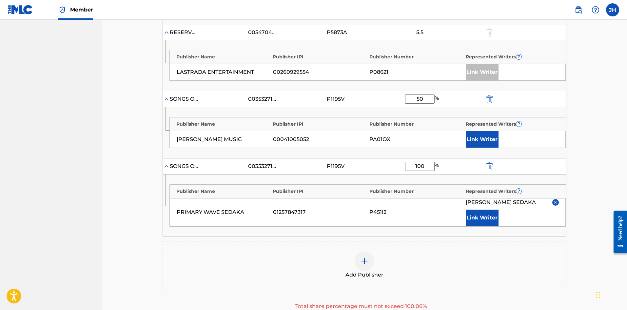
click at [492, 101] on img "submit" at bounding box center [489, 99] width 7 height 8
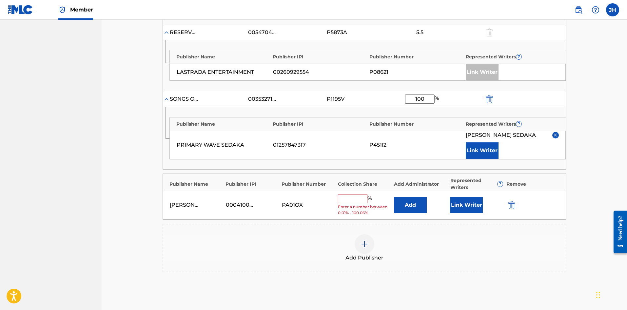
click at [513, 205] on img "submit" at bounding box center [511, 205] width 7 height 8
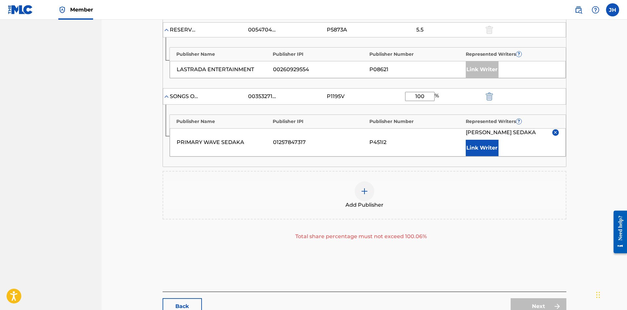
scroll to position [229, 0]
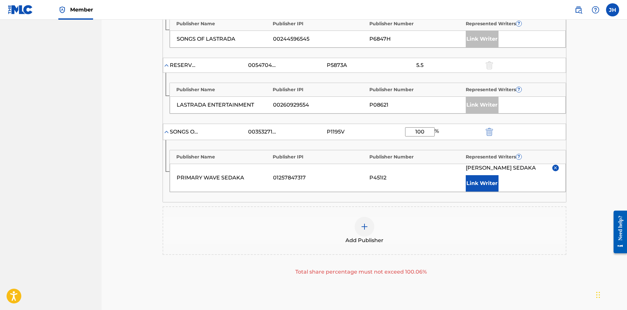
drag, startPoint x: 431, startPoint y: 131, endPoint x: 393, endPoint y: 126, distance: 38.8
click at [393, 126] on div "SONGS OF UNIVERSAL, INC. 00353271280 P1195V 100 %" at bounding box center [364, 132] width 403 height 16
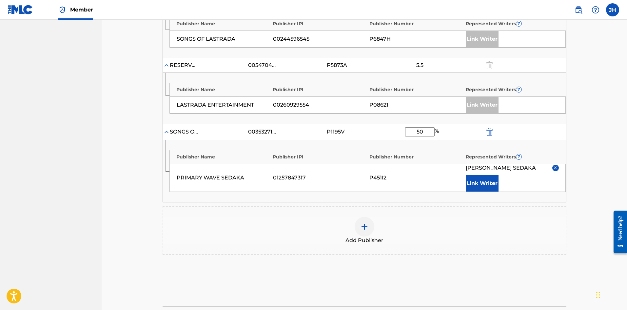
type input "50"
click at [594, 123] on div "Catalog Enter Work Details Add Writers Add Publishers & Shares Add Recording Re…" at bounding box center [364, 64] width 525 height 548
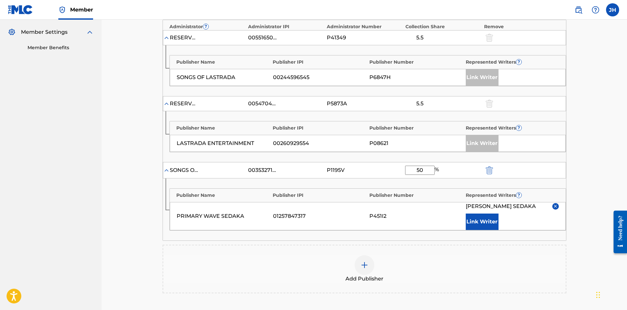
scroll to position [290, 0]
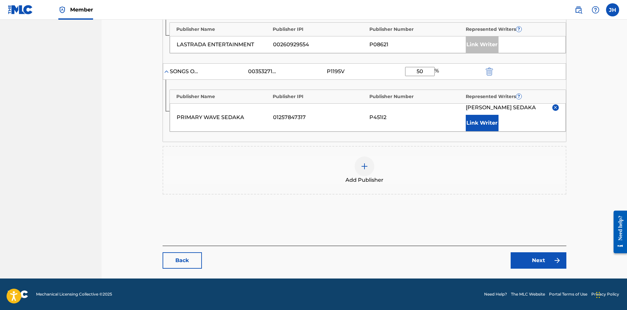
click at [548, 260] on link "Next" at bounding box center [539, 260] width 56 height 16
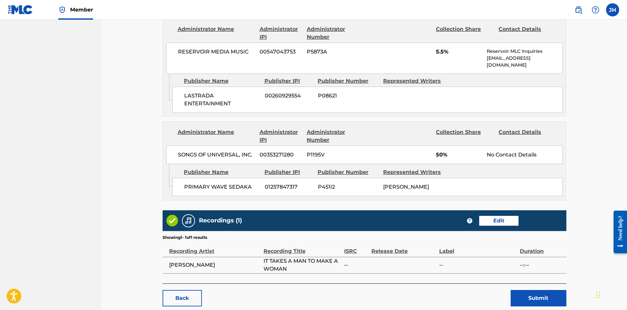
scroll to position [410, 0]
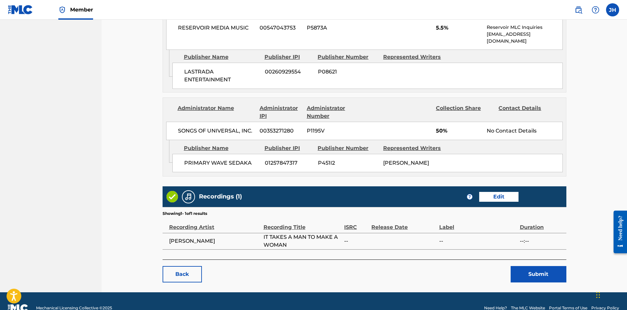
click at [547, 266] on button "Submit" at bounding box center [539, 274] width 56 height 16
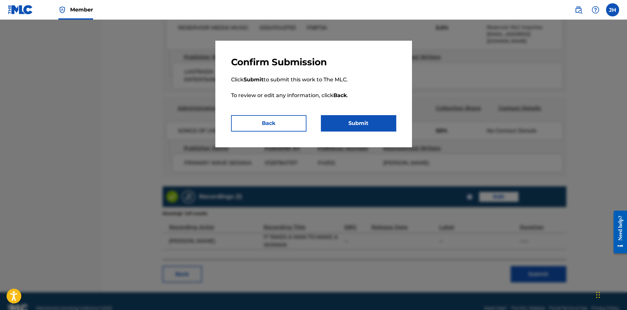
click at [361, 125] on button "Submit" at bounding box center [358, 123] width 75 height 16
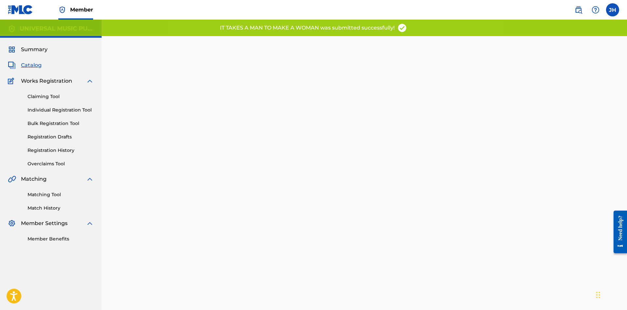
click at [53, 151] on link "Registration History" at bounding box center [61, 150] width 66 height 7
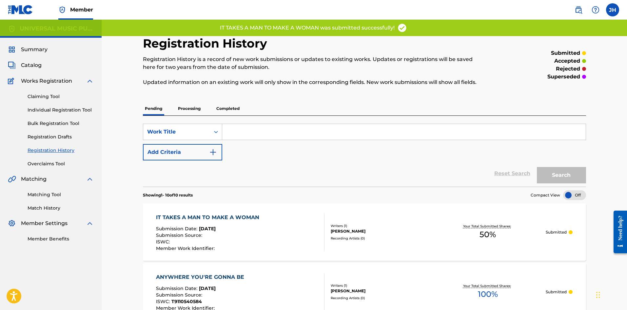
click at [228, 223] on div "IT TAKES A MAN TO MAKE A WOMAN Submission Date : [DATE] Submission Source : ISW…" at bounding box center [209, 231] width 107 height 37
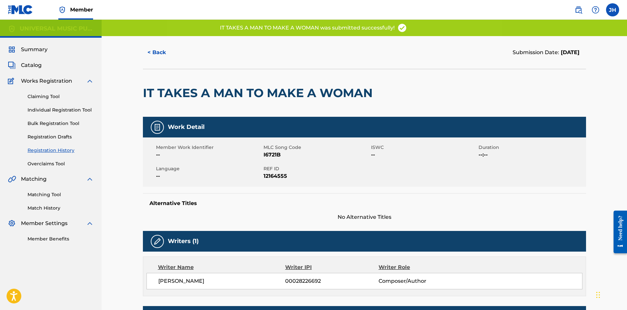
click at [271, 174] on span "12164555" at bounding box center [316, 176] width 106 height 8
copy span "12164555"
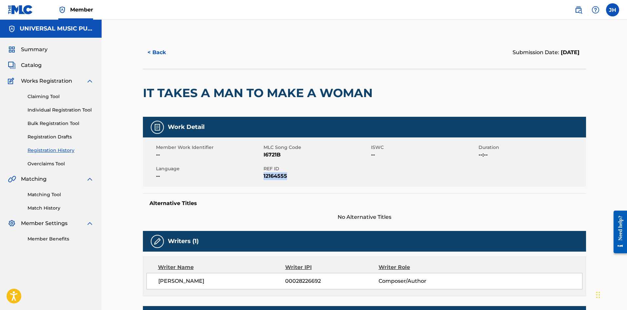
click at [39, 67] on span "Catalog" at bounding box center [31, 65] width 21 height 8
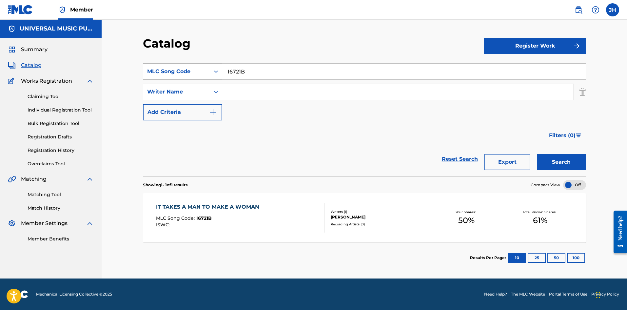
drag, startPoint x: 256, startPoint y: 70, endPoint x: 181, endPoint y: 72, distance: 75.4
click at [190, 72] on div "SearchWithCriteria41b15f17-b53e-4055-b8da-f4bd413951a0 MLC Song Code I6721B" at bounding box center [364, 71] width 443 height 16
paste input "LS0IJX"
type input "LS0IJX"
click at [585, 158] on button "Search" at bounding box center [561, 162] width 49 height 16
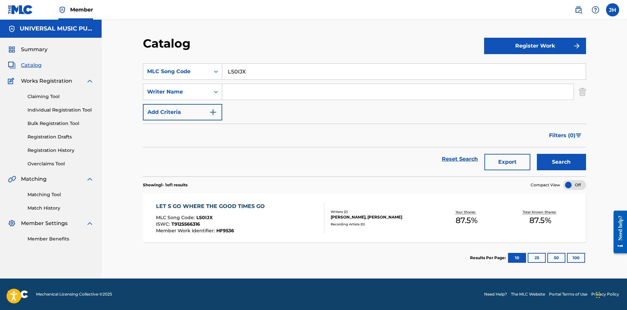
click at [296, 205] on div "LET S GO WHERE THE GOOD TIMES GO MLC Song Code : LS0IJX ISWC : T9125566316 Memb…" at bounding box center [240, 217] width 168 height 31
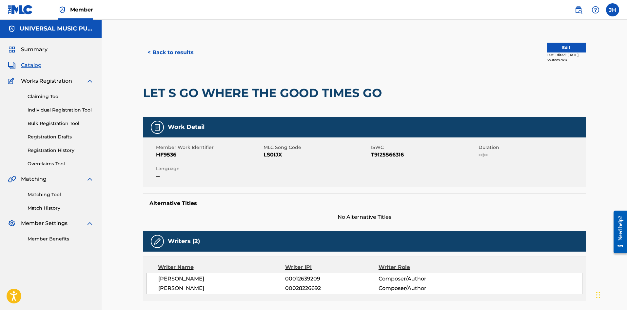
click at [556, 48] on button "Edit" at bounding box center [566, 48] width 39 height 10
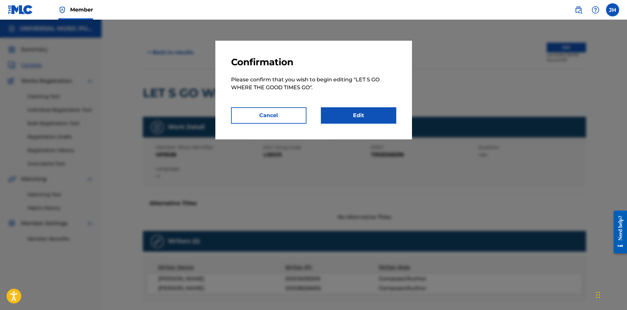
click at [382, 115] on link "Edit" at bounding box center [358, 115] width 75 height 16
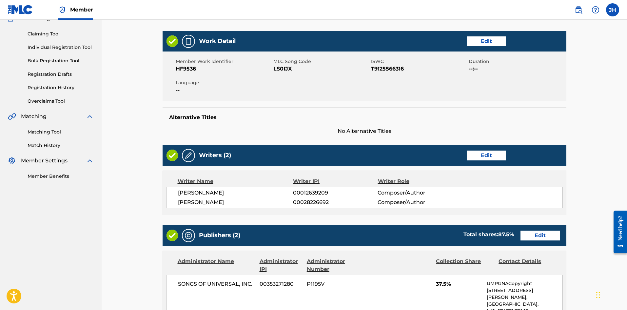
scroll to position [131, 0]
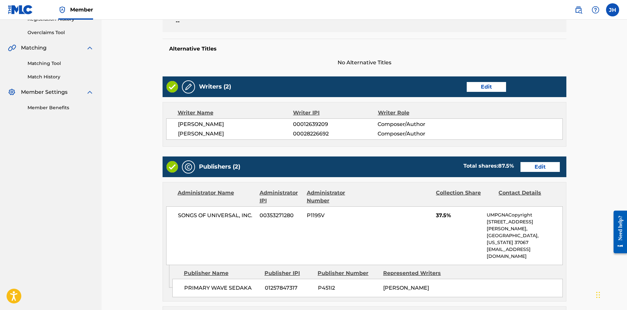
click at [548, 172] on link "Edit" at bounding box center [539, 167] width 39 height 10
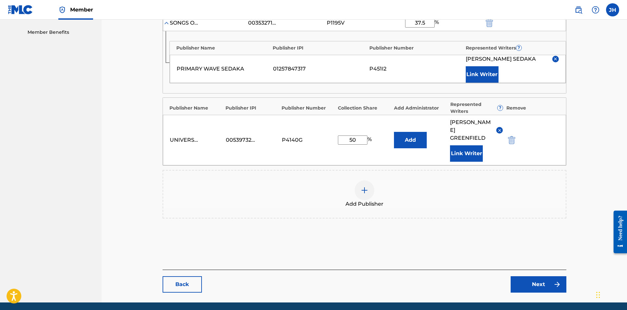
scroll to position [223, 0]
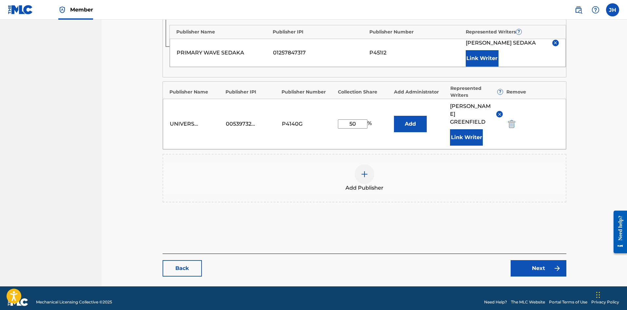
click at [192, 260] on link "Back" at bounding box center [182, 268] width 39 height 16
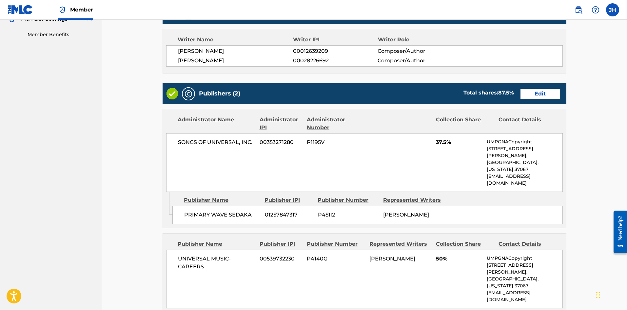
scroll to position [262, 0]
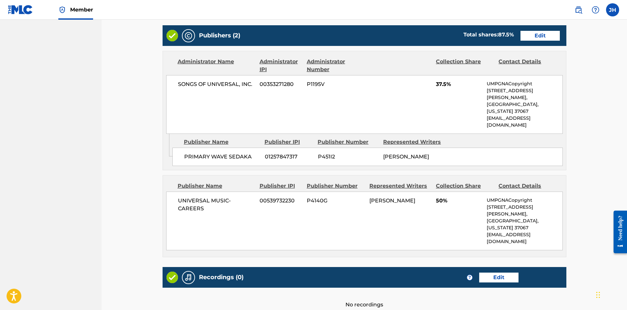
click at [536, 41] on link "Edit" at bounding box center [539, 36] width 39 height 10
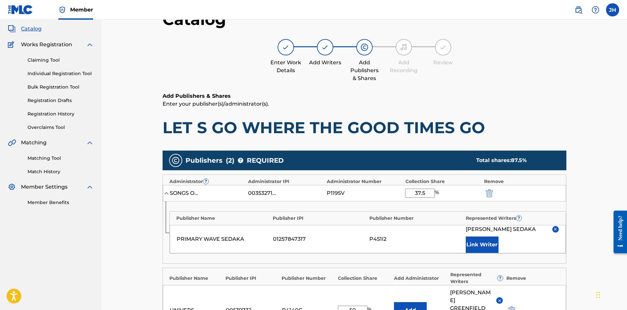
scroll to position [98, 0]
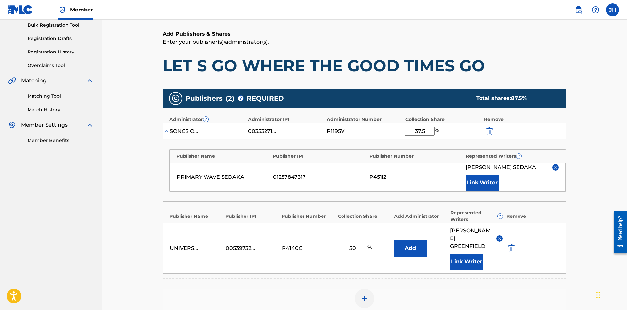
drag, startPoint x: 431, startPoint y: 131, endPoint x: 408, endPoint y: 131, distance: 23.3
click at [408, 131] on input "37.5" at bounding box center [419, 131] width 29 height 9
type input "50"
click at [524, 65] on h1 "LET S GO WHERE THE GOOD TIMES GO" at bounding box center [365, 66] width 404 height 20
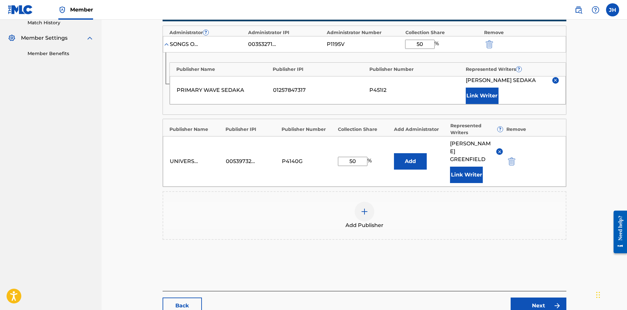
scroll to position [223, 0]
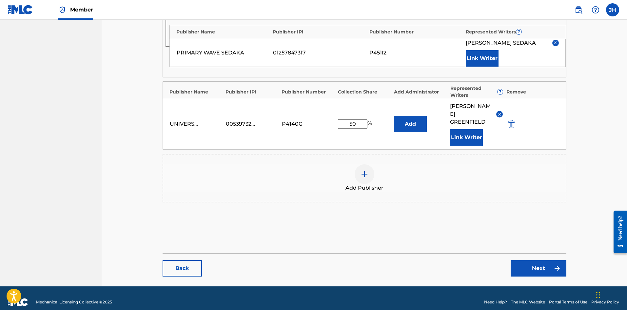
click at [181, 264] on link "Back" at bounding box center [182, 268] width 39 height 16
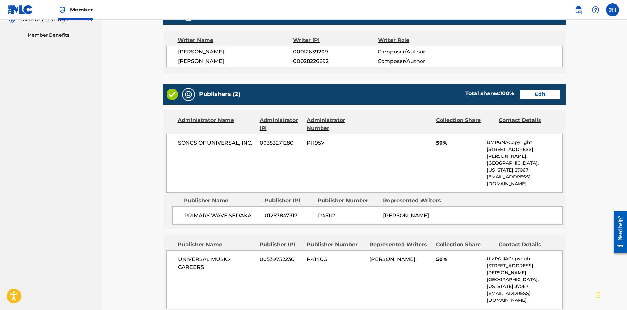
scroll to position [191, 0]
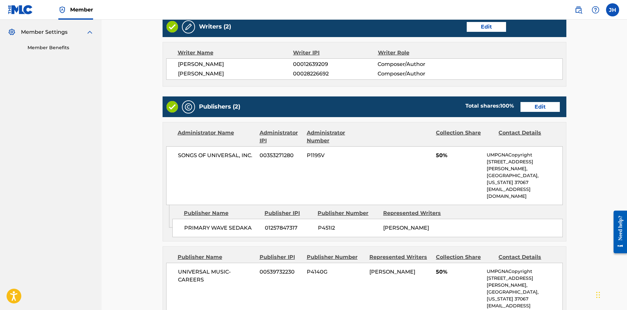
click at [548, 112] on link "Edit" at bounding box center [539, 107] width 39 height 10
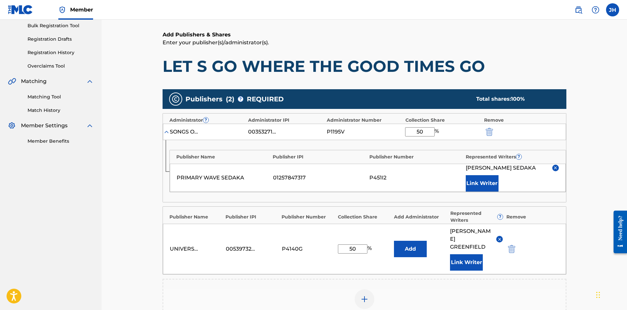
scroll to position [98, 0]
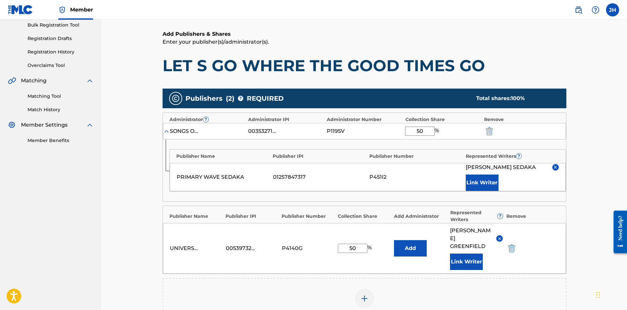
drag, startPoint x: 427, startPoint y: 131, endPoint x: 394, endPoint y: 131, distance: 32.4
click at [394, 131] on div "SONGS OF UNIVERSAL, INC. 00353271280 P1195V 50 %" at bounding box center [364, 131] width 403 height 16
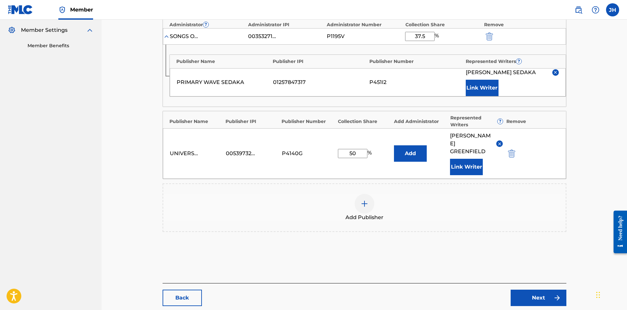
scroll to position [223, 0]
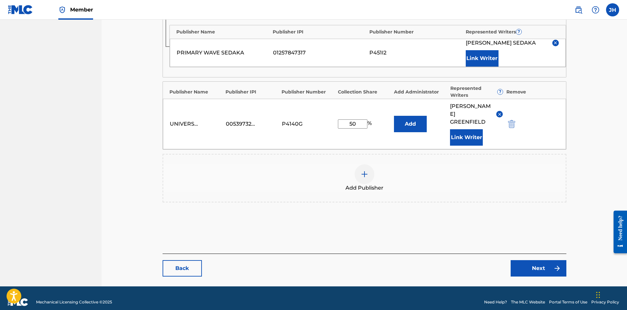
type input "37.5"
click at [527, 260] on link "Next" at bounding box center [539, 268] width 56 height 16
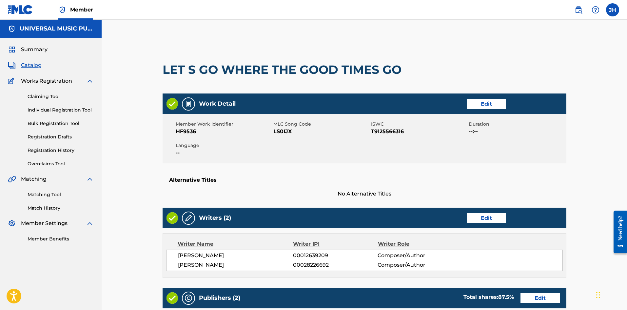
click at [35, 51] on span "Summary" at bounding box center [34, 50] width 27 height 8
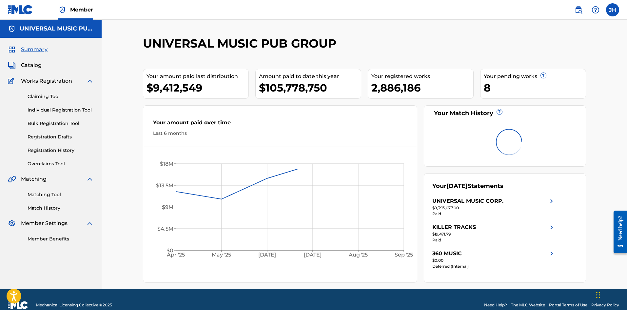
click at [36, 63] on span "Catalog" at bounding box center [31, 65] width 21 height 8
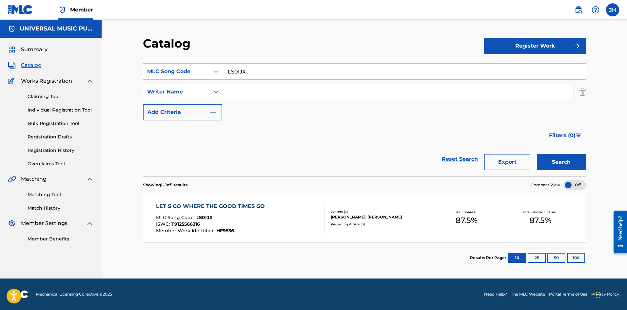
click at [252, 226] on div "ISWC : T9125566316" at bounding box center [212, 225] width 112 height 7
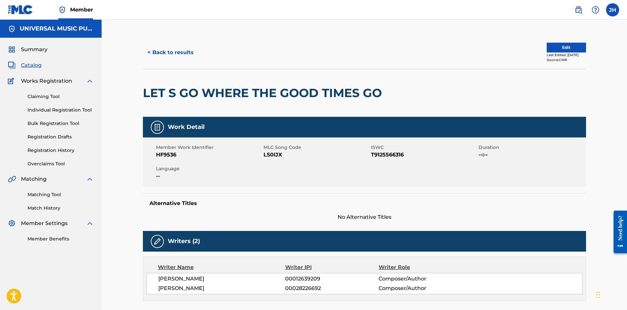
click at [181, 48] on button "< Back to results" at bounding box center [170, 52] width 55 height 16
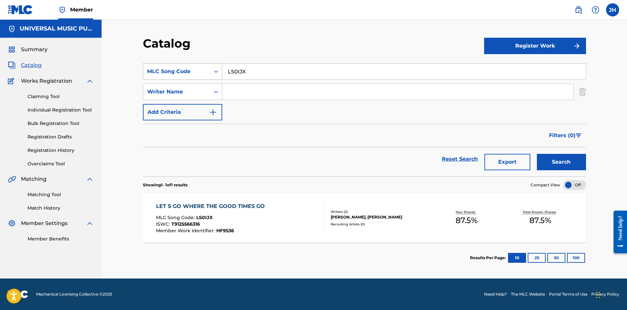
drag, startPoint x: 268, startPoint y: 71, endPoint x: 148, endPoint y: 67, distance: 120.7
click at [148, 67] on div "SearchWithCriteria41b15f17-b53e-4055-b8da-f4bd413951a0 MLC Song Code LS0IJX" at bounding box center [364, 71] width 443 height 16
paste input "6948Y"
type input "L6948Y"
click at [574, 158] on button "Search" at bounding box center [561, 162] width 49 height 16
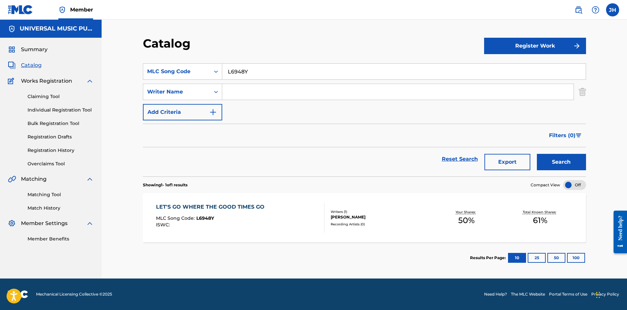
click at [227, 204] on div "LET'S GO WHERE THE GOOD TIMES GO" at bounding box center [212, 207] width 112 height 8
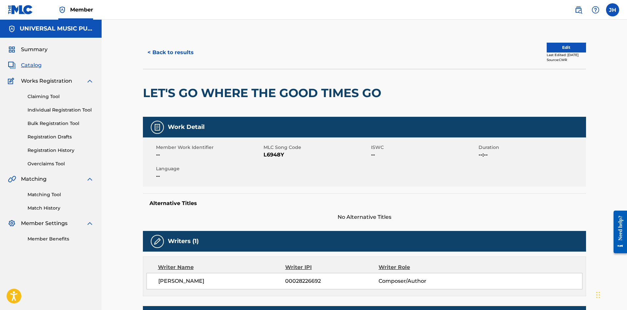
click at [555, 46] on button "Edit" at bounding box center [566, 48] width 39 height 10
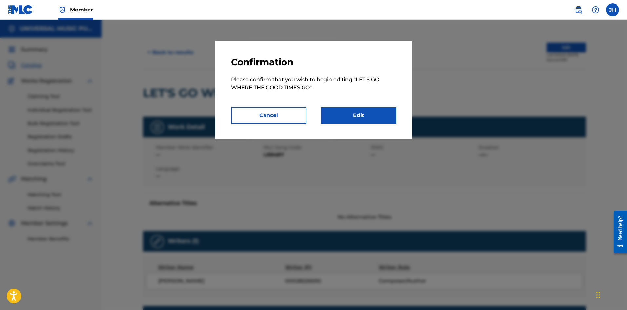
click at [341, 119] on link "Edit" at bounding box center [358, 115] width 75 height 16
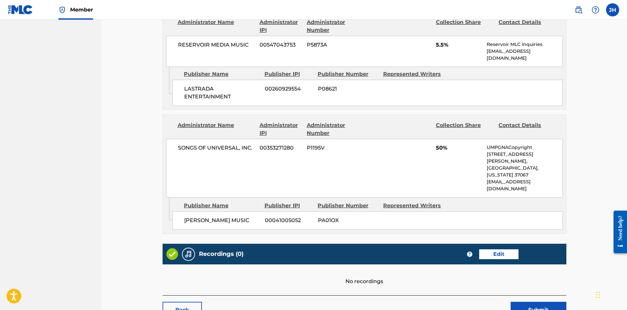
scroll to position [229, 0]
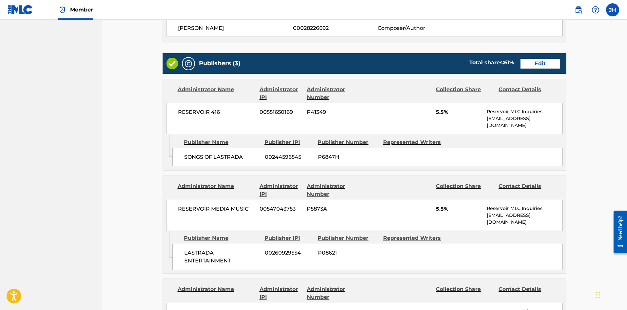
click at [533, 68] on link "Edit" at bounding box center [539, 64] width 39 height 10
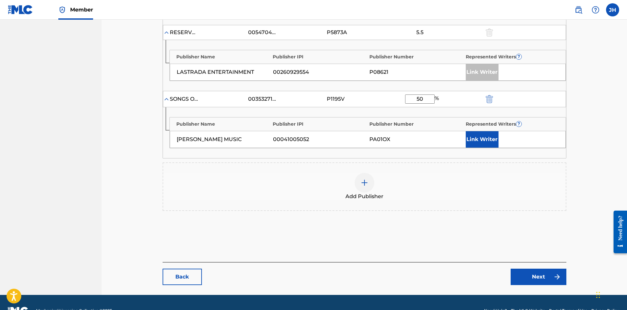
scroll to position [229, 0]
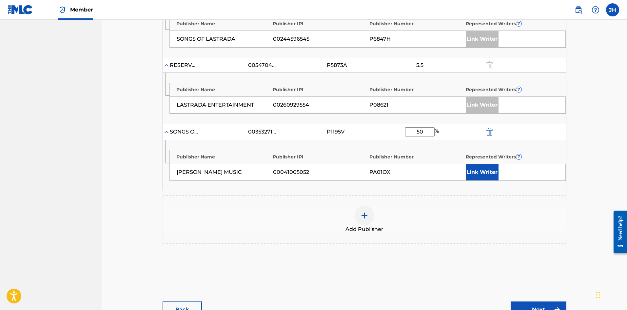
click at [492, 135] on img "submit" at bounding box center [489, 132] width 7 height 8
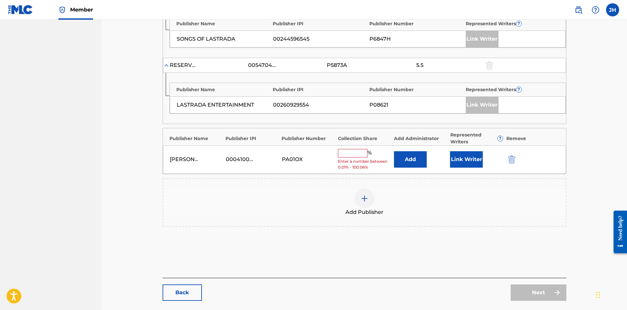
click at [517, 165] on div "[PERSON_NAME] MUSIC 00041005052 PA01OX % Enter a number between 0.01% - 100.06%…" at bounding box center [364, 159] width 403 height 29
click at [512, 159] on img "submit" at bounding box center [511, 159] width 7 height 8
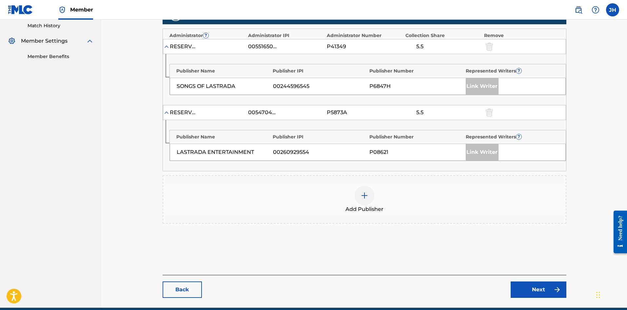
scroll to position [146, 0]
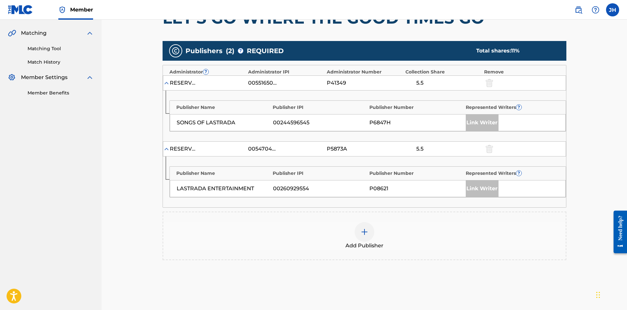
click at [281, 232] on div "Add Publisher" at bounding box center [364, 236] width 402 height 28
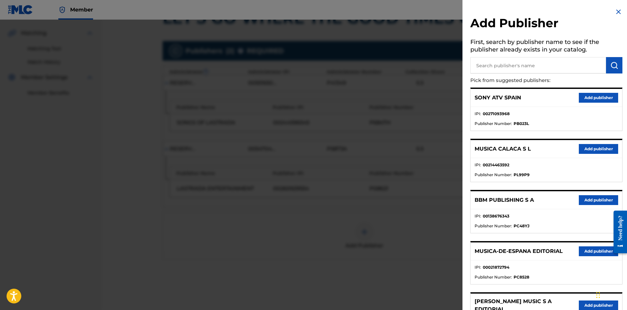
click at [527, 67] on input "text" at bounding box center [538, 65] width 136 height 16
type input "primary wave sedaka"
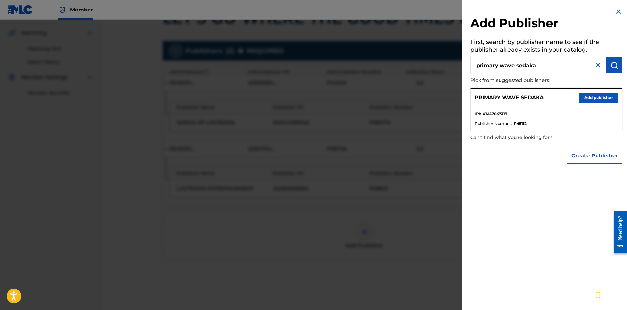
click at [594, 96] on button "Add publisher" at bounding box center [598, 98] width 39 height 10
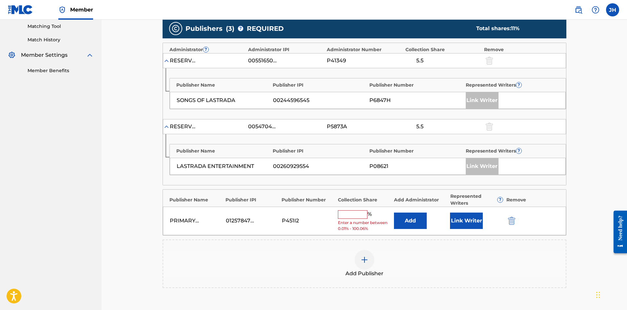
scroll to position [179, 0]
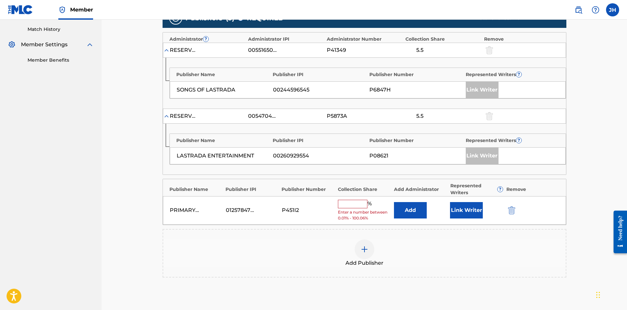
click at [406, 201] on div "PRIMARY WAVE SEDAKA 01257847317 P451I2 % Enter a number between 0.01% - 100.06%…" at bounding box center [364, 210] width 403 height 29
click at [409, 209] on button "Add" at bounding box center [410, 210] width 33 height 16
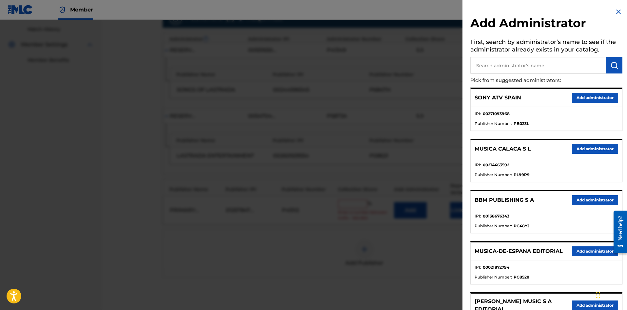
click at [522, 65] on input "text" at bounding box center [538, 65] width 136 height 16
type input "songs of universal"
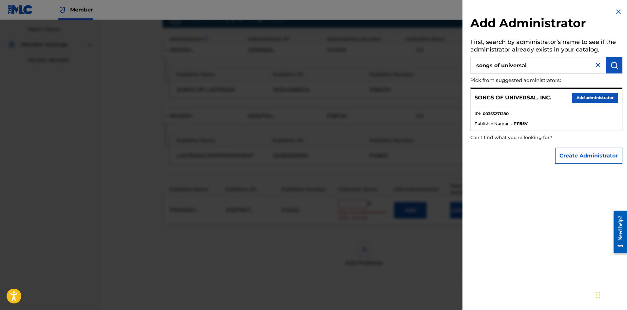
click at [591, 95] on button "Add administrator" at bounding box center [595, 98] width 46 height 10
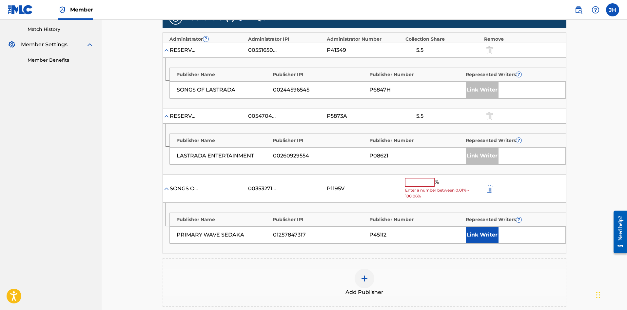
click at [419, 180] on input "text" at bounding box center [419, 182] width 29 height 9
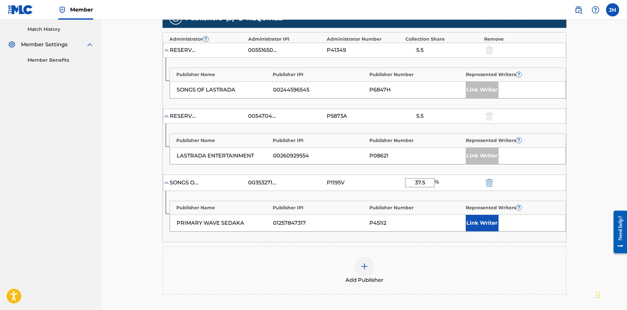
type input "37.5"
click at [484, 215] on button "Link Writer" at bounding box center [482, 223] width 33 height 16
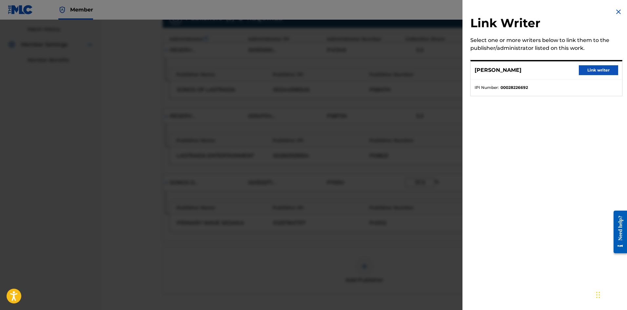
click at [597, 72] on button "Link writer" at bounding box center [598, 70] width 39 height 10
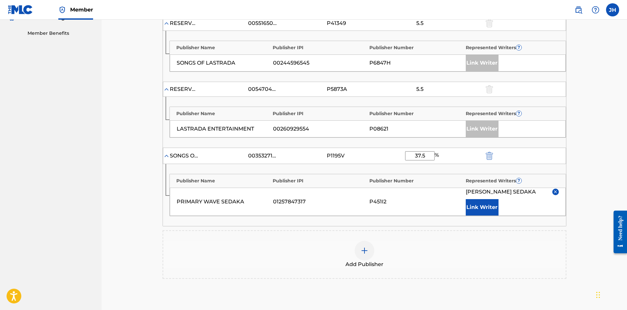
scroll to position [277, 0]
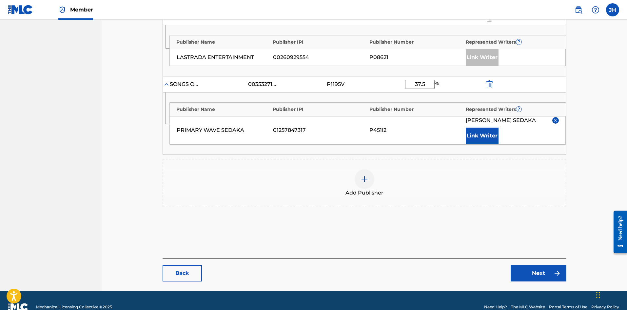
click at [535, 269] on link "Next" at bounding box center [539, 273] width 56 height 16
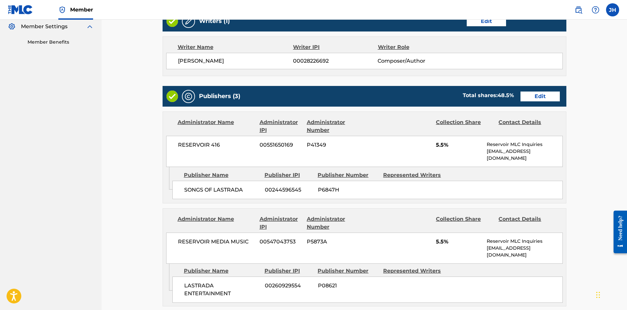
scroll to position [393, 0]
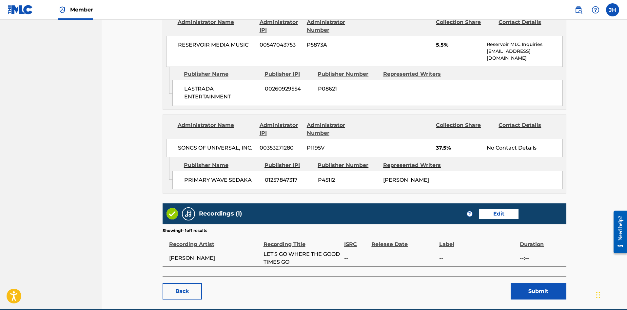
click at [530, 292] on button "Submit" at bounding box center [539, 291] width 56 height 16
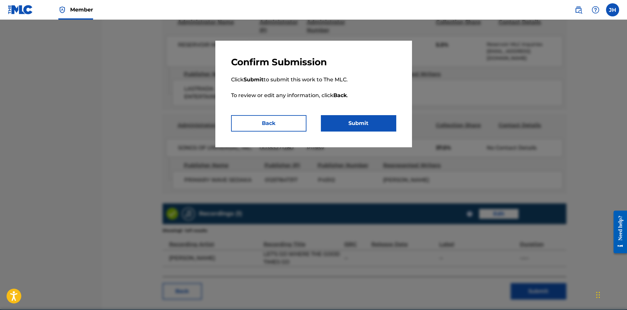
click at [367, 122] on button "Submit" at bounding box center [358, 123] width 75 height 16
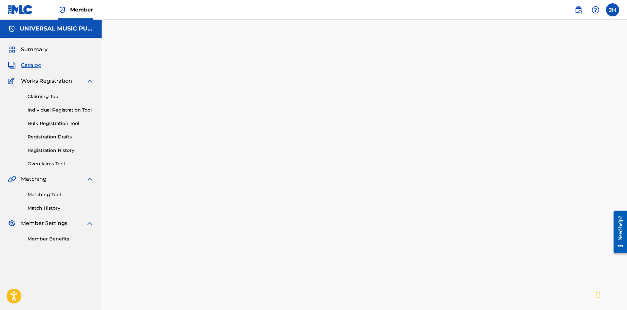
drag, startPoint x: 63, startPoint y: 149, endPoint x: 121, endPoint y: 160, distance: 59.3
click at [63, 149] on link "Registration History" at bounding box center [61, 150] width 66 height 7
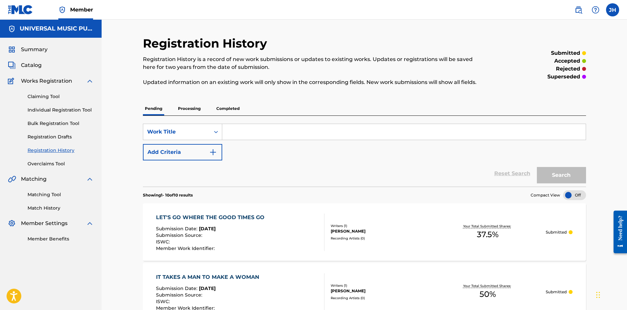
click at [231, 217] on div "LET'S GO WHERE THE GOOD TIMES GO" at bounding box center [212, 217] width 112 height 8
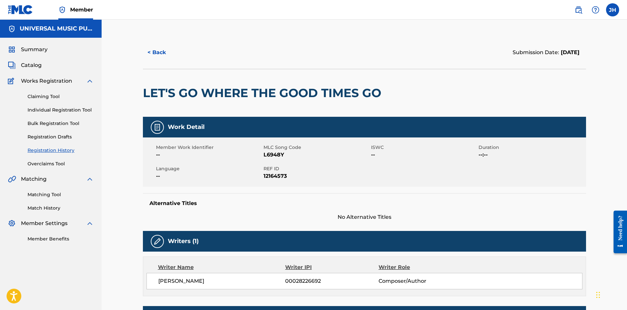
click at [277, 175] on span "12164573" at bounding box center [316, 176] width 106 height 8
copy span "12164573"
click at [23, 63] on span "Catalog" at bounding box center [31, 65] width 21 height 8
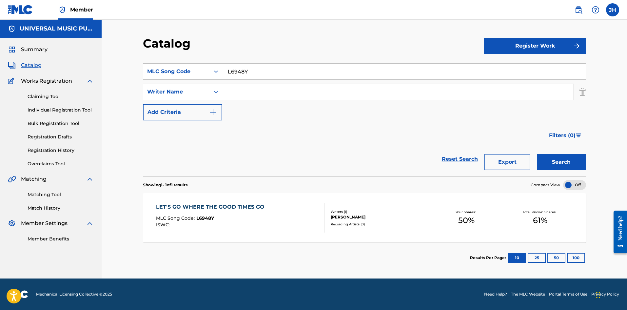
drag, startPoint x: 268, startPoint y: 70, endPoint x: 126, endPoint y: 70, distance: 142.2
click at [134, 70] on div "Catalog Register Work SearchWithCriteria41b15f17-b53e-4055-b8da-f4bd413951a0 ML…" at bounding box center [364, 149] width 525 height 259
paste input "MA4I"
type input "MA4I8Y"
click at [577, 156] on button "Search" at bounding box center [561, 162] width 49 height 16
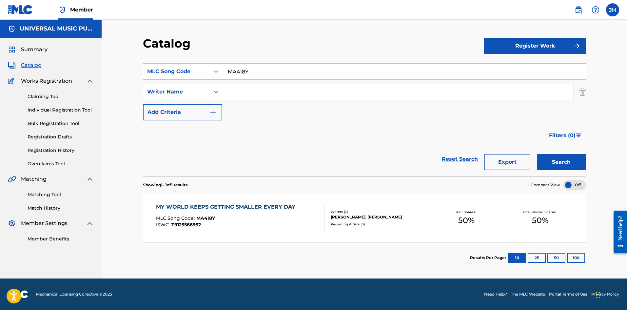
click at [310, 211] on div "MY WORLD KEEPS GETTING SMALLER EVERY DAY MLC Song Code : MA4I8Y ISWC : T9125566…" at bounding box center [240, 217] width 168 height 29
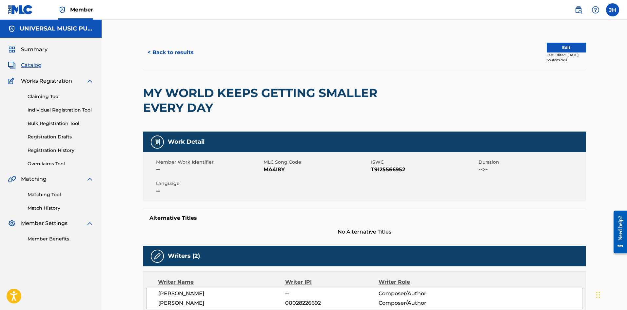
click at [552, 47] on button "Edit" at bounding box center [566, 48] width 39 height 10
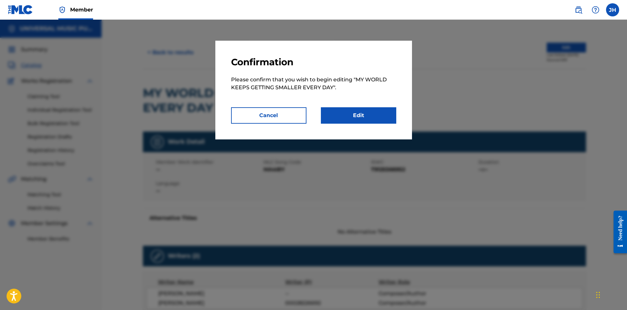
click at [353, 118] on link "Edit" at bounding box center [358, 115] width 75 height 16
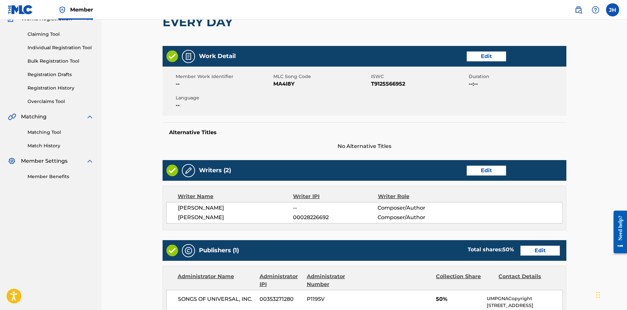
scroll to position [131, 0]
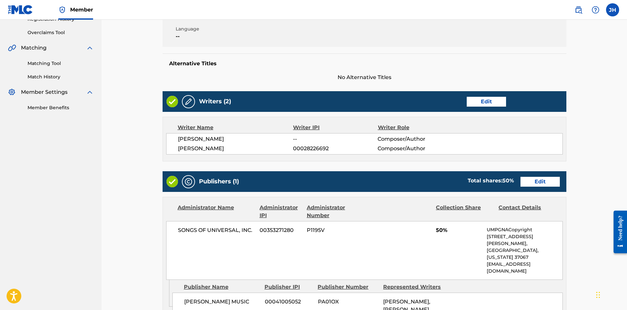
click at [542, 185] on link "Edit" at bounding box center [539, 182] width 39 height 10
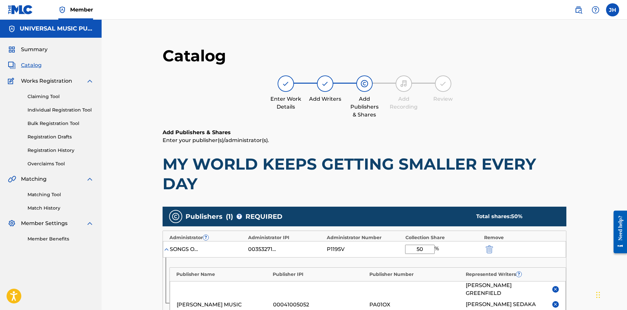
scroll to position [131, 0]
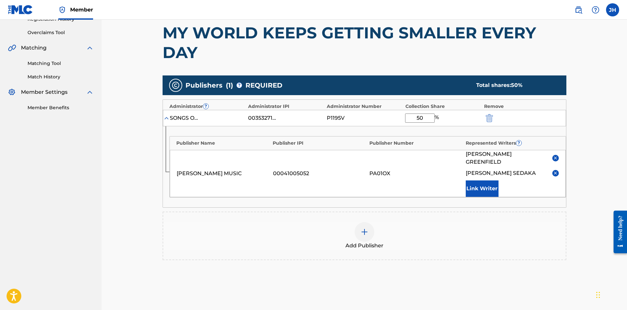
click at [418, 232] on div "Add Publisher" at bounding box center [364, 236] width 402 height 28
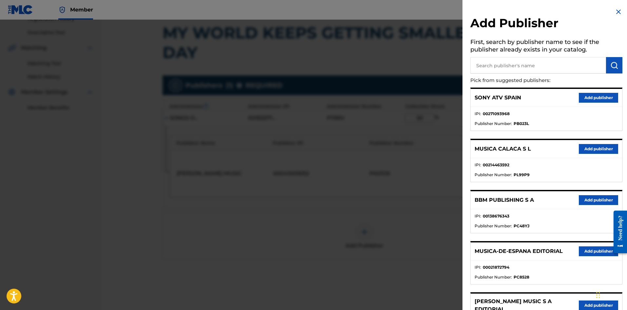
click at [535, 65] on input "text" at bounding box center [538, 65] width 136 height 16
type input "primary wave sedaka"
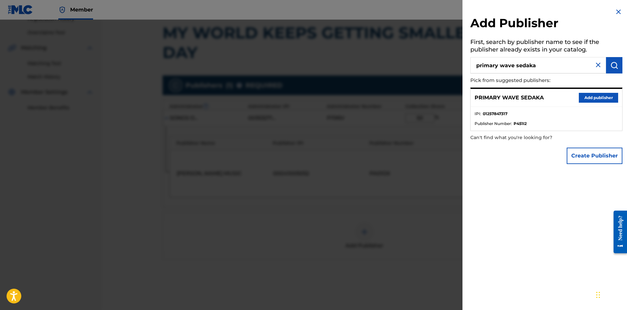
click at [589, 98] on button "Add publisher" at bounding box center [598, 98] width 39 height 10
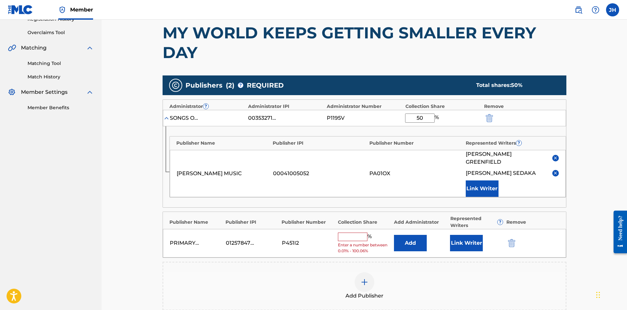
click at [414, 235] on button "Add" at bounding box center [410, 243] width 33 height 16
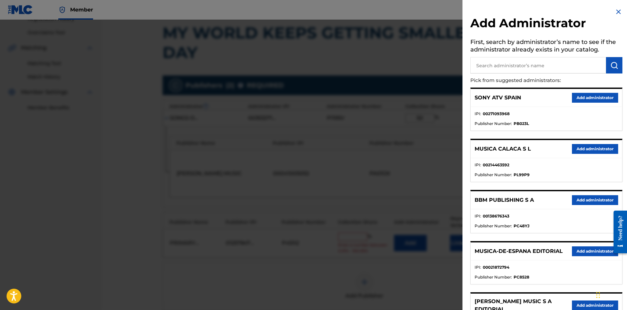
click at [530, 66] on input "text" at bounding box center [538, 65] width 136 height 16
type input "songs of universal"
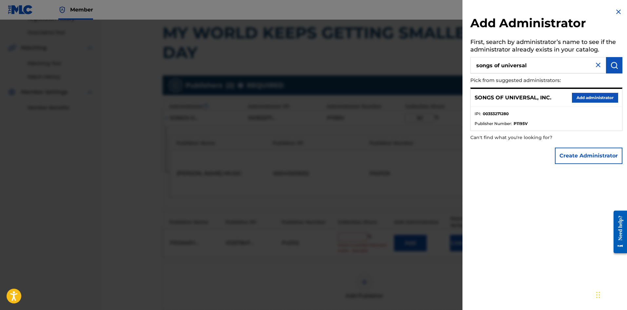
click at [585, 98] on button "Add administrator" at bounding box center [595, 98] width 46 height 10
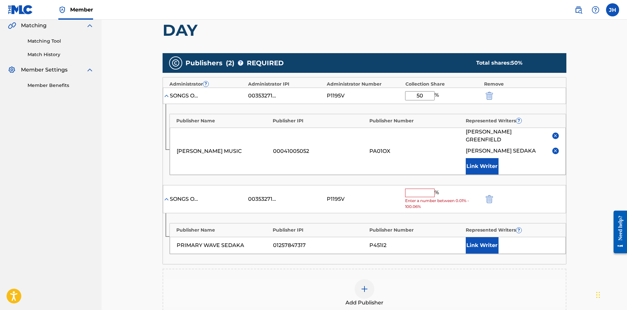
scroll to position [164, 0]
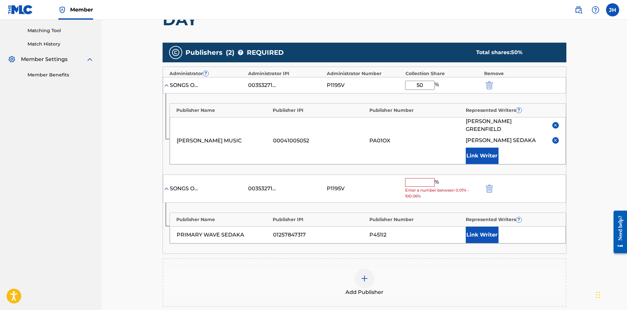
click at [421, 178] on input "text" at bounding box center [419, 182] width 29 height 9
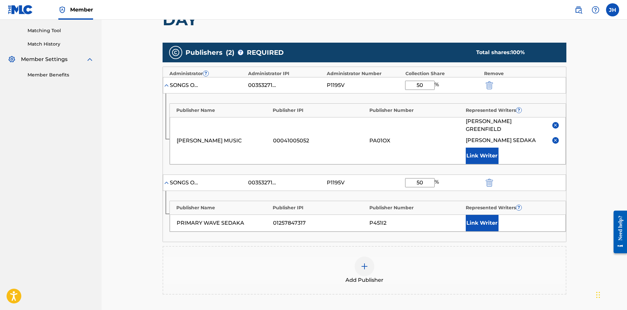
type input "50"
click at [477, 224] on div "Publisher Name Publisher IPI Publisher Number Represented Writers ? PRIMARY WAV…" at bounding box center [364, 216] width 403 height 51
click at [477, 216] on button "Link Writer" at bounding box center [482, 223] width 33 height 16
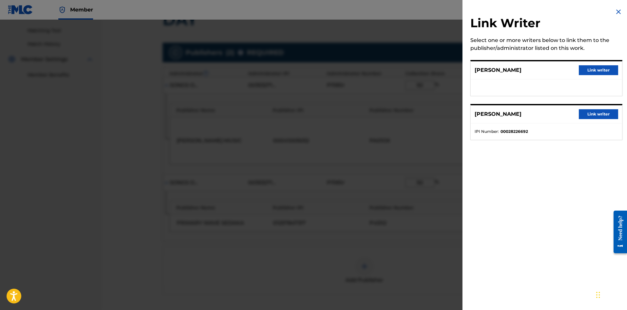
click at [595, 116] on button "Link writer" at bounding box center [598, 114] width 39 height 10
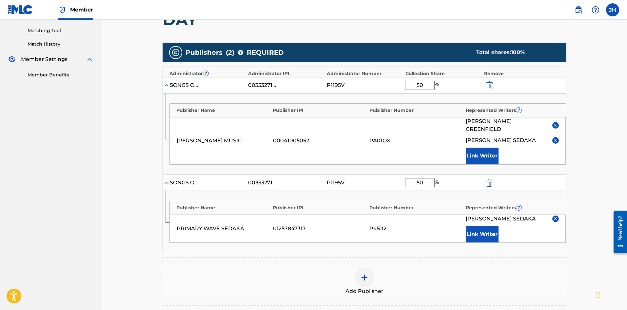
click at [490, 85] on img "submit" at bounding box center [489, 85] width 7 height 8
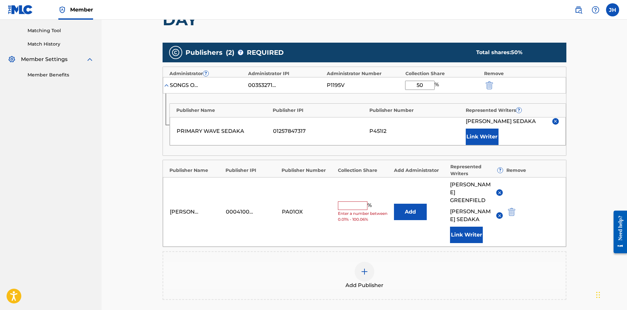
click at [490, 85] on img "submit" at bounding box center [489, 85] width 7 height 8
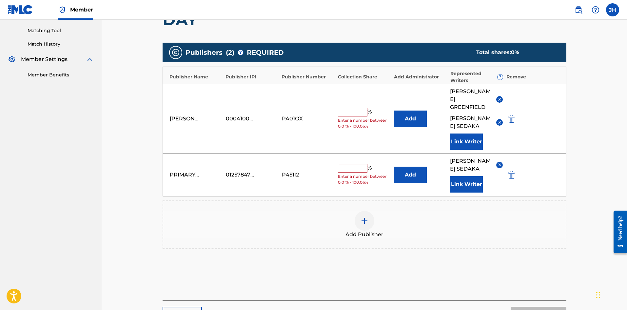
click at [511, 115] on img "submit" at bounding box center [511, 119] width 7 height 8
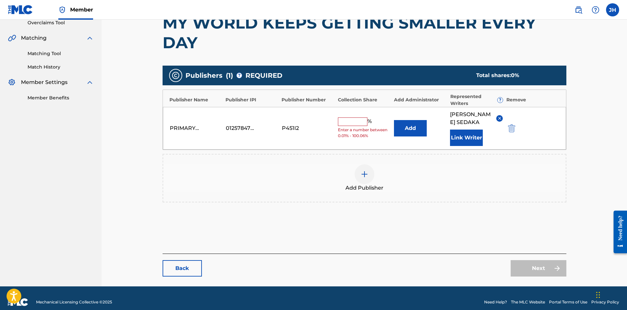
click at [406, 127] on button "Add" at bounding box center [410, 128] width 33 height 16
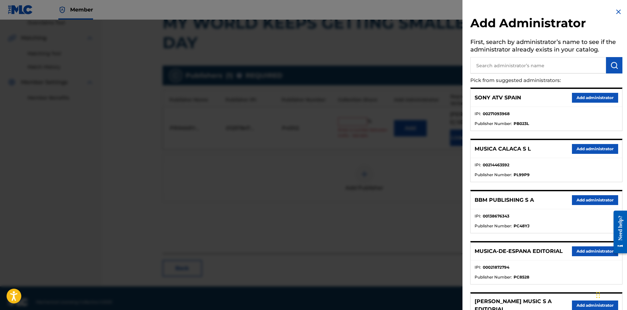
click at [535, 66] on input "text" at bounding box center [538, 65] width 136 height 16
type input "songs of universal"
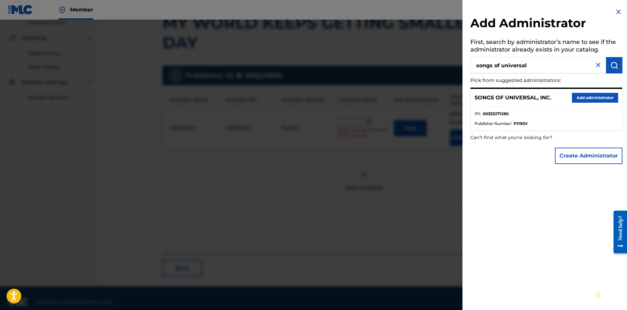
click at [585, 94] on button "Add administrator" at bounding box center [595, 98] width 46 height 10
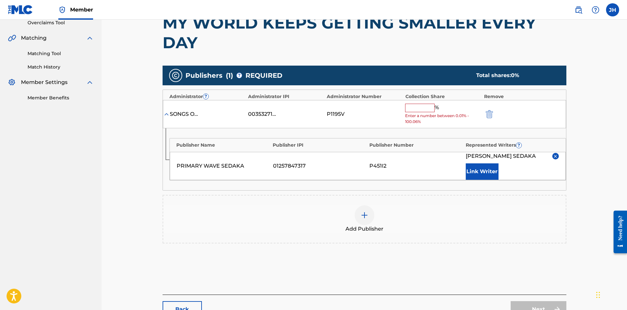
click at [417, 104] on input "text" at bounding box center [419, 108] width 29 height 9
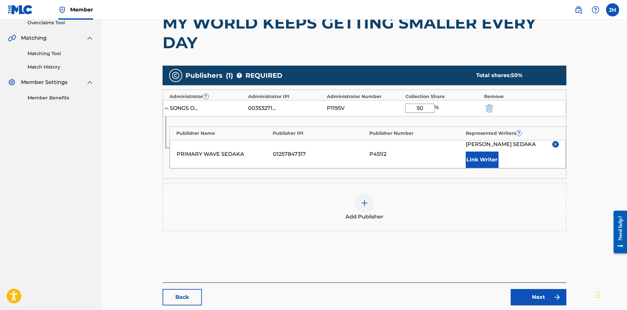
type input "50"
click at [579, 135] on main "Catalog Enter Work Details Add Writers Add Publishers & Shares Add Recording Re…" at bounding box center [364, 105] width 443 height 420
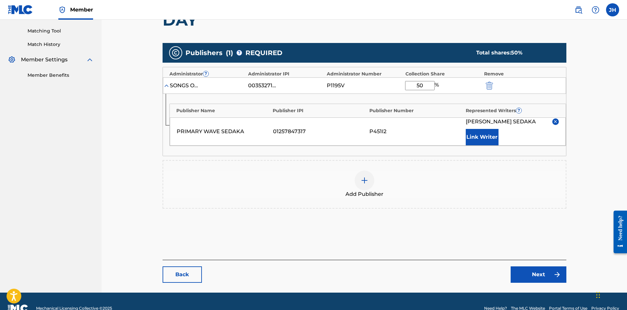
scroll to position [174, 0]
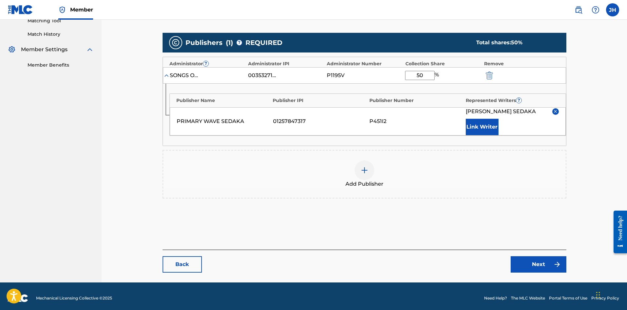
click at [526, 262] on link "Next" at bounding box center [539, 264] width 56 height 16
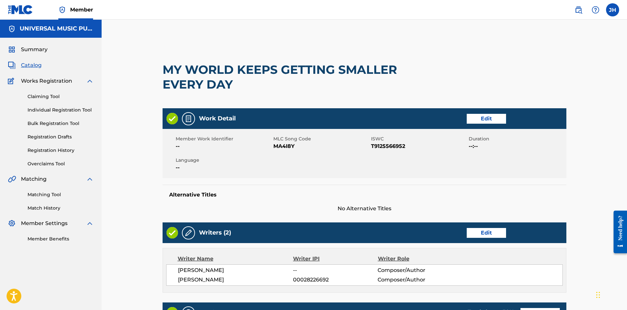
scroll to position [223, 0]
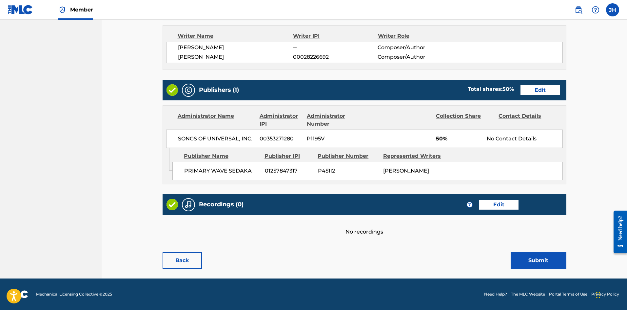
click at [529, 260] on button "Submit" at bounding box center [539, 260] width 56 height 16
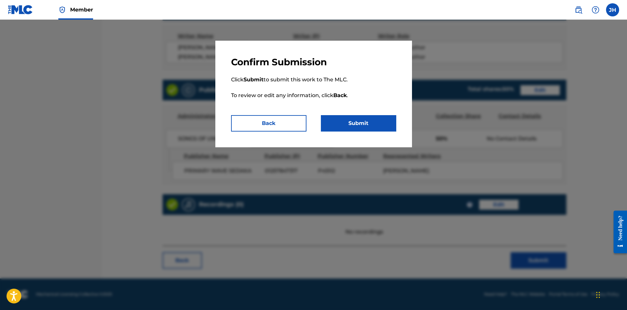
click at [359, 127] on button "Submit" at bounding box center [358, 123] width 75 height 16
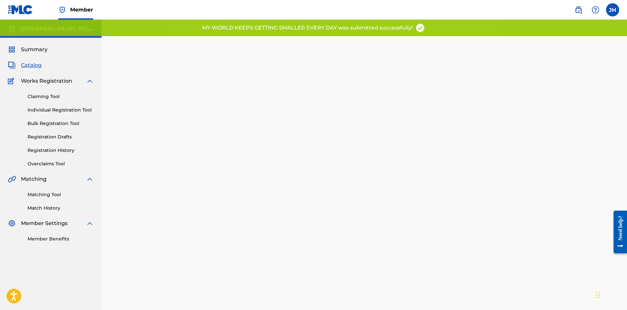
click at [61, 150] on link "Registration History" at bounding box center [61, 150] width 66 height 7
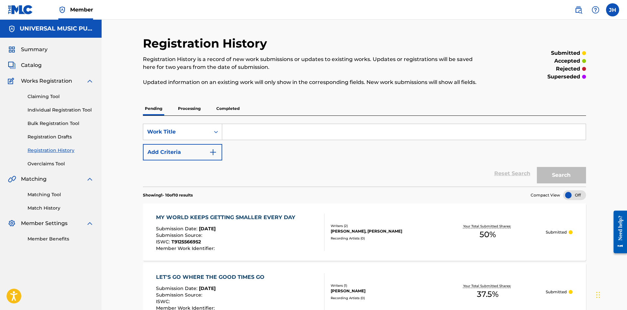
click at [238, 226] on div "Submission Date : [DATE]" at bounding box center [227, 229] width 143 height 7
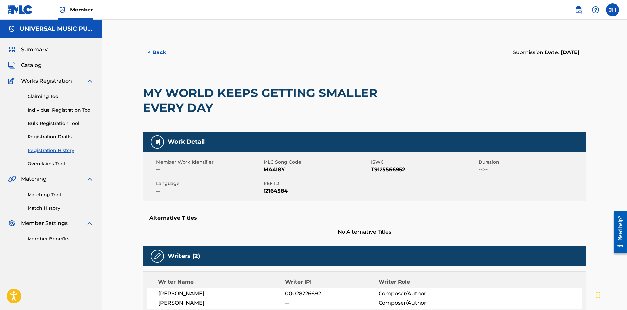
click at [274, 194] on span "12164584" at bounding box center [316, 191] width 106 height 8
click at [275, 191] on span "12164584" at bounding box center [316, 191] width 106 height 8
click at [276, 190] on span "12164584" at bounding box center [316, 191] width 106 height 8
copy span "12164584"
click at [160, 59] on button "< Back" at bounding box center [162, 52] width 39 height 16
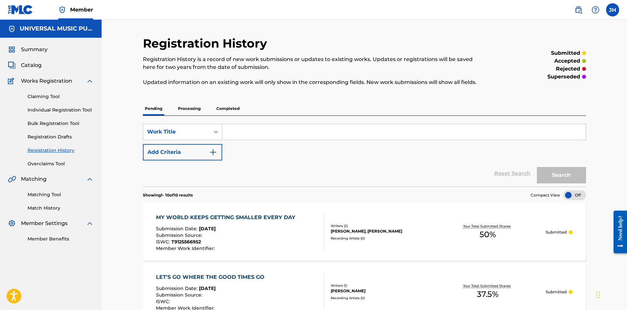
click at [39, 68] on span "Catalog" at bounding box center [31, 65] width 21 height 8
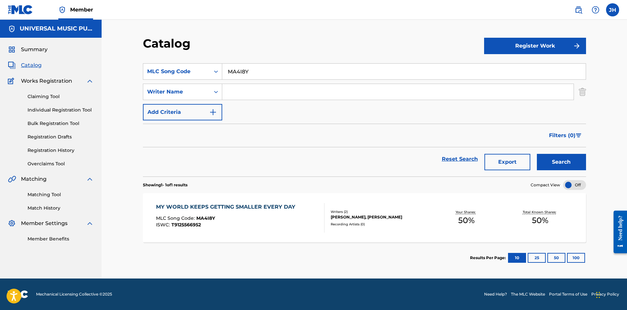
drag, startPoint x: 268, startPoint y: 71, endPoint x: 103, endPoint y: 83, distance: 165.9
click at [105, 83] on div "Catalog Register Work SearchWithCriteria41b15f17-b53e-4055-b8da-f4bd413951a0 ML…" at bounding box center [364, 149] width 525 height 259
paste input "76943"
type input "M76943"
click at [555, 162] on button "Search" at bounding box center [561, 162] width 49 height 16
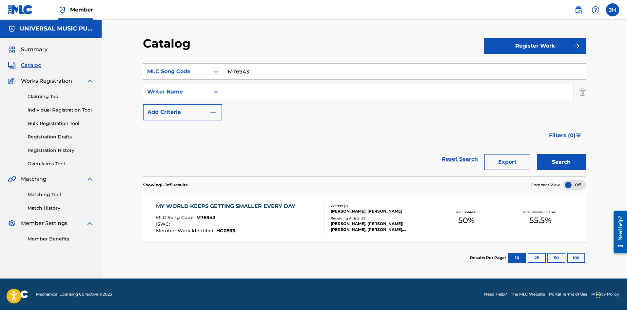
click at [231, 226] on div "ISWC :" at bounding box center [227, 225] width 143 height 7
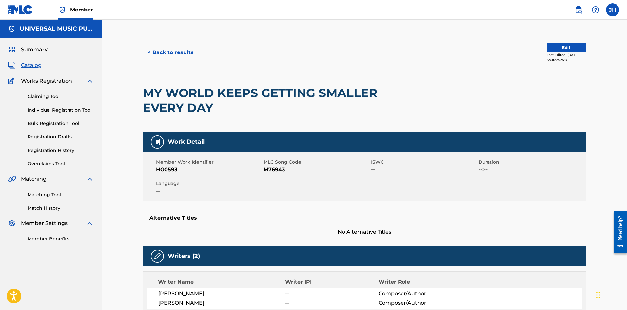
click at [559, 48] on button "Edit" at bounding box center [566, 48] width 39 height 10
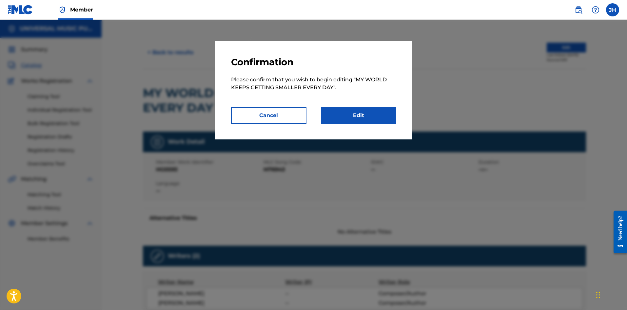
click at [330, 115] on link "Edit" at bounding box center [358, 115] width 75 height 16
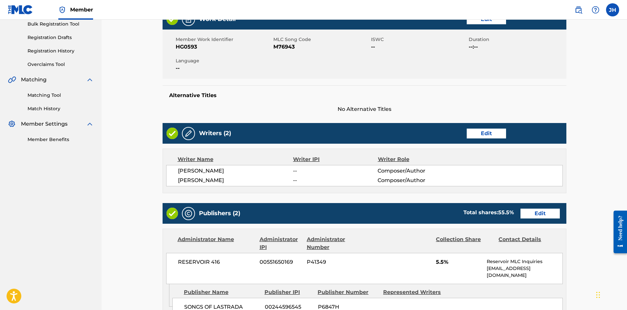
scroll to position [197, 0]
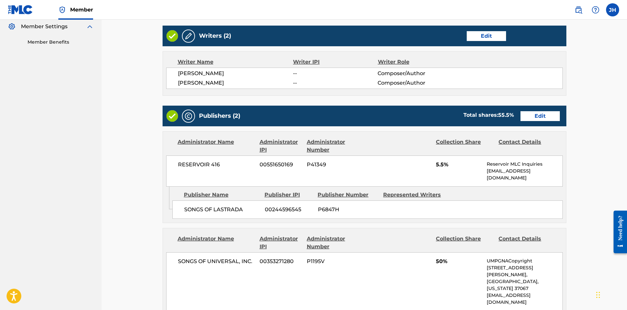
click at [536, 110] on div "Publishers (2) Total shares: 55.5 % Edit" at bounding box center [365, 116] width 404 height 21
click at [537, 112] on link "Edit" at bounding box center [539, 116] width 39 height 10
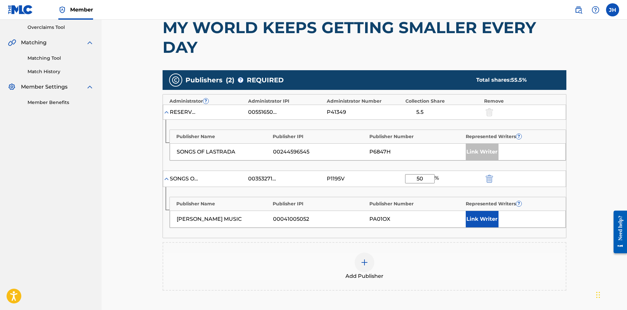
scroll to position [197, 0]
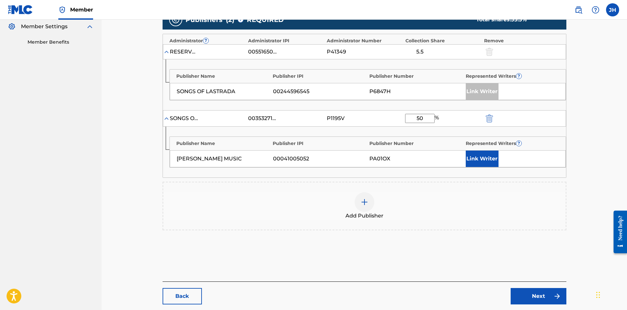
click at [383, 185] on div "Add Publisher" at bounding box center [365, 206] width 404 height 49
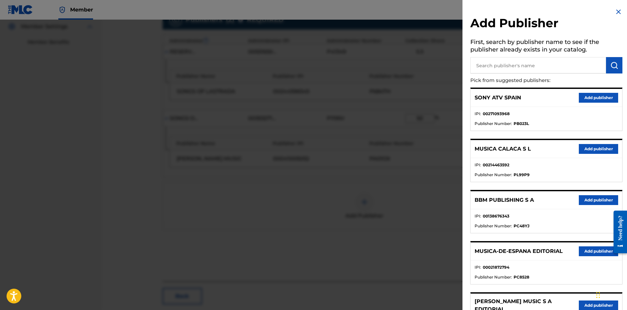
click at [555, 63] on input "text" at bounding box center [538, 65] width 136 height 16
type input "primary wave sedaka"
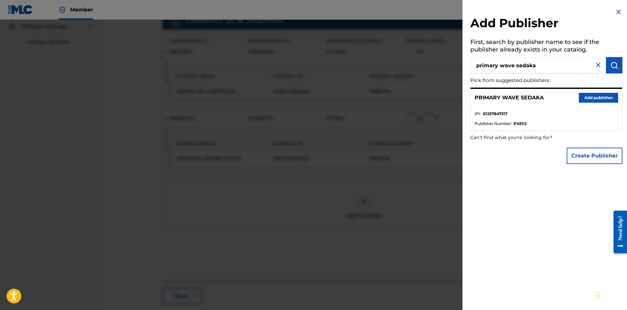
click at [583, 100] on button "Add publisher" at bounding box center [598, 98] width 39 height 10
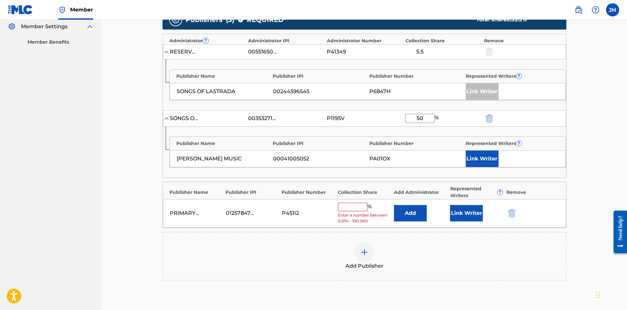
click at [423, 214] on button "Add" at bounding box center [410, 213] width 33 height 16
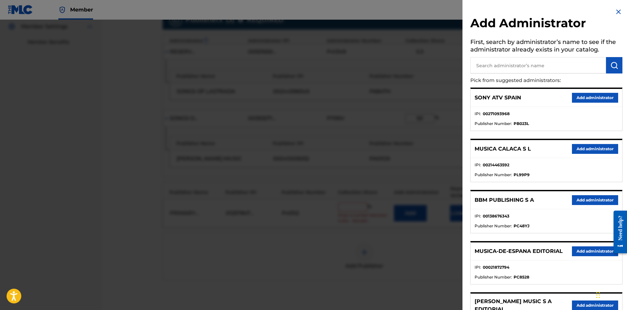
click at [536, 62] on input "text" at bounding box center [538, 65] width 136 height 16
type input "songs of universal"
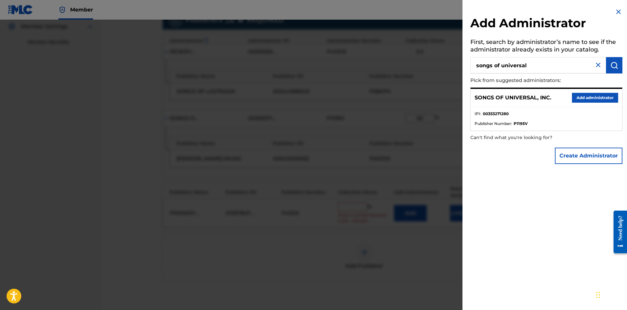
click at [604, 99] on button "Add administrator" at bounding box center [595, 98] width 46 height 10
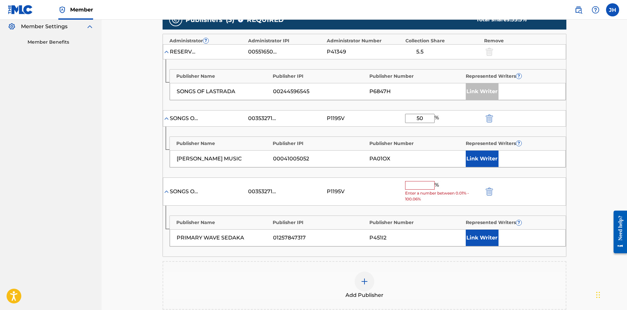
click at [414, 189] on input "text" at bounding box center [419, 185] width 29 height 9
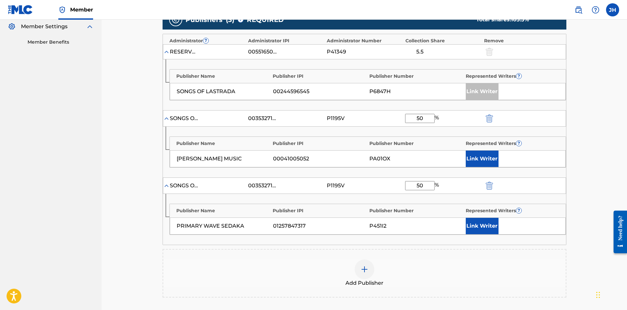
type input "50"
click at [493, 226] on button "Link Writer" at bounding box center [482, 226] width 33 height 16
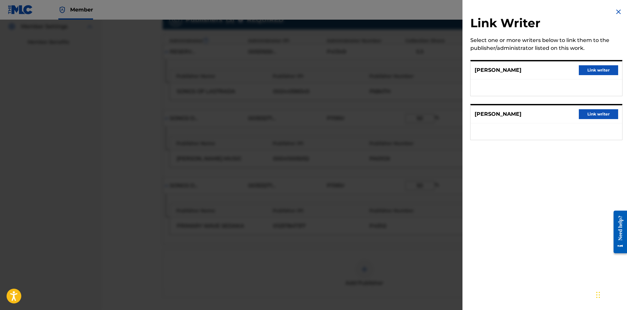
click at [591, 72] on button "Link writer" at bounding box center [598, 70] width 39 height 10
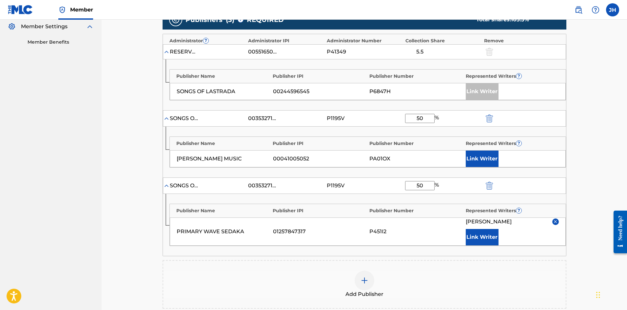
click at [492, 119] on img "submit" at bounding box center [489, 118] width 7 height 8
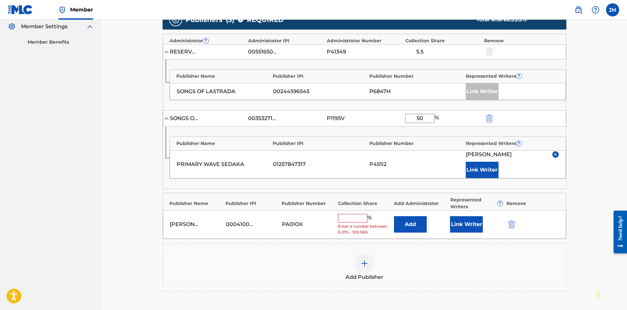
click at [513, 224] on img "submit" at bounding box center [511, 224] width 7 height 8
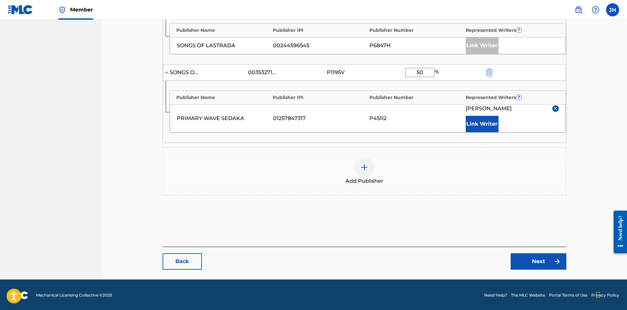
scroll to position [244, 0]
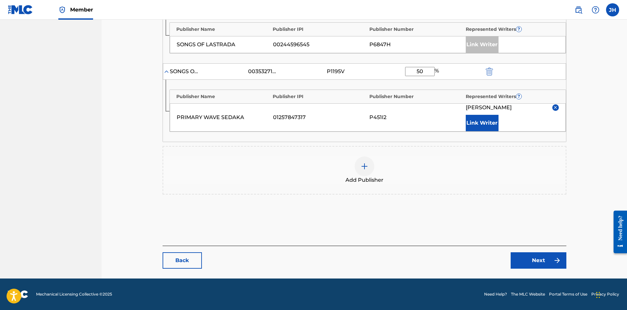
click at [520, 252] on link "Next" at bounding box center [539, 260] width 56 height 16
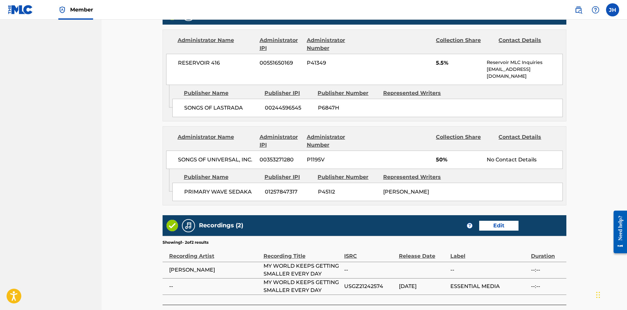
scroll to position [350, 0]
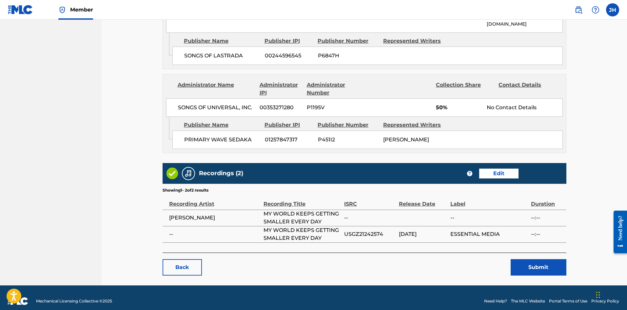
click at [550, 263] on button "Submit" at bounding box center [539, 267] width 56 height 16
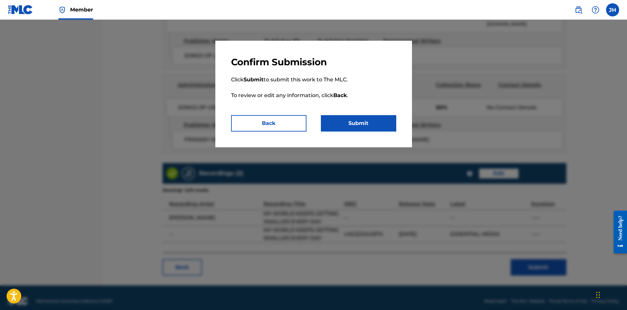
click at [363, 126] on button "Submit" at bounding box center [358, 123] width 75 height 16
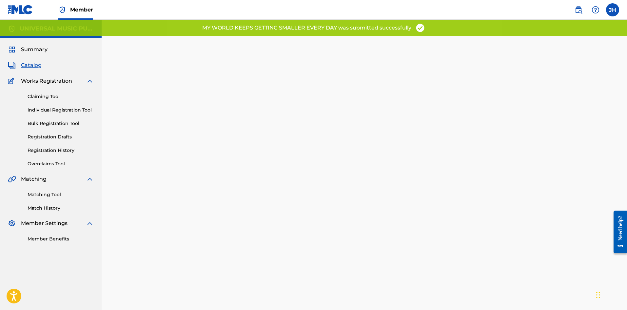
click at [51, 149] on link "Registration History" at bounding box center [61, 150] width 66 height 7
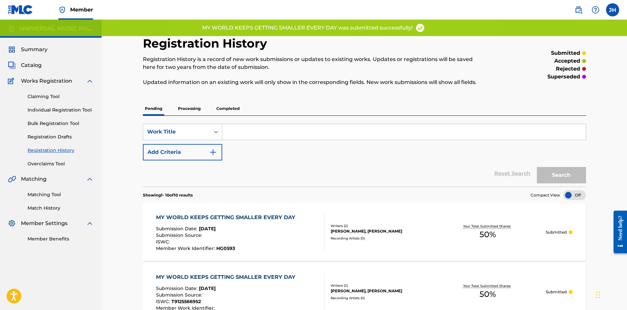
click at [260, 225] on div "MY WORLD KEEPS GETTING SMALLER EVERY DAY Submission Date : [DATE] Submission So…" at bounding box center [227, 231] width 143 height 37
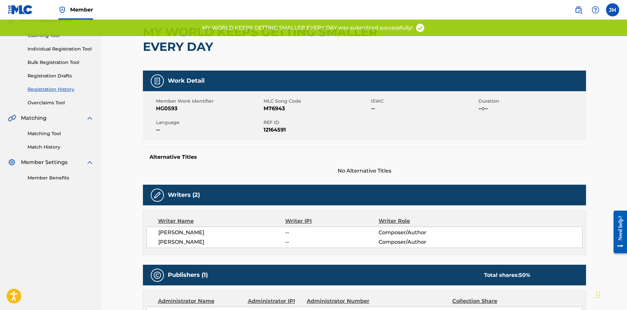
scroll to position [66, 0]
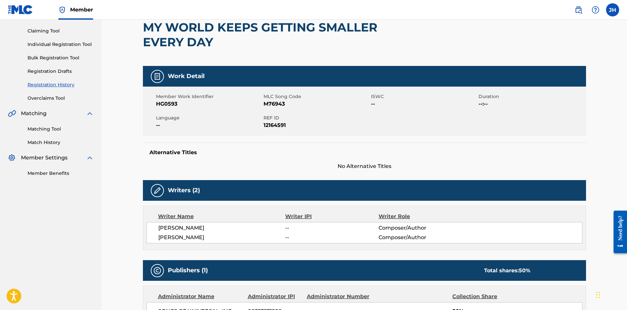
click at [273, 124] on span "12164591" at bounding box center [316, 125] width 106 height 8
copy span "12164591"
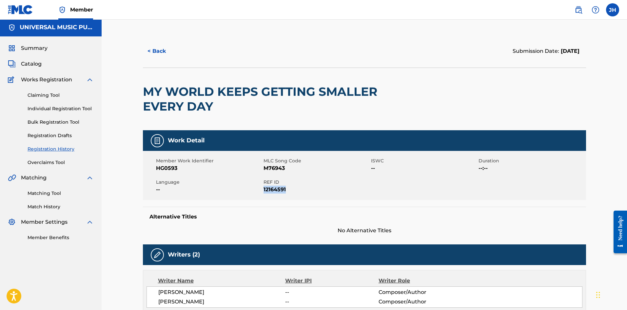
scroll to position [0, 0]
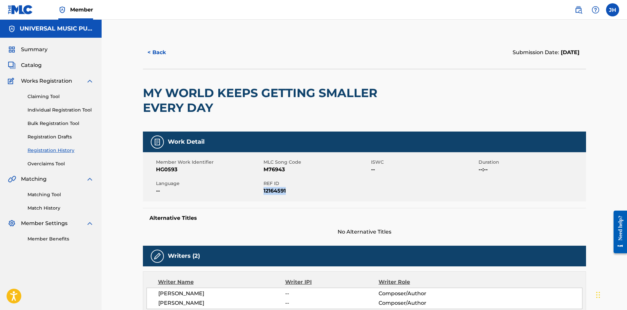
click at [165, 54] on button "< Back" at bounding box center [162, 52] width 39 height 16
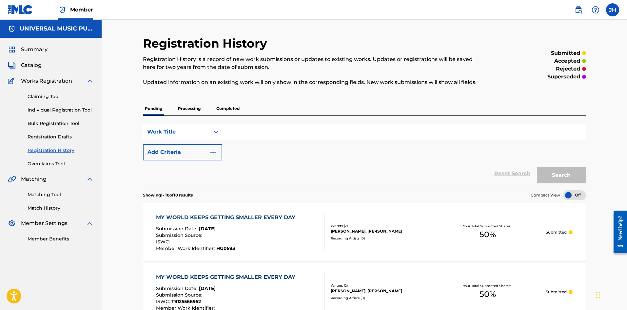
drag, startPoint x: 36, startPoint y: 68, endPoint x: 66, endPoint y: 69, distance: 29.6
click at [36, 68] on span "Catalog" at bounding box center [31, 65] width 21 height 8
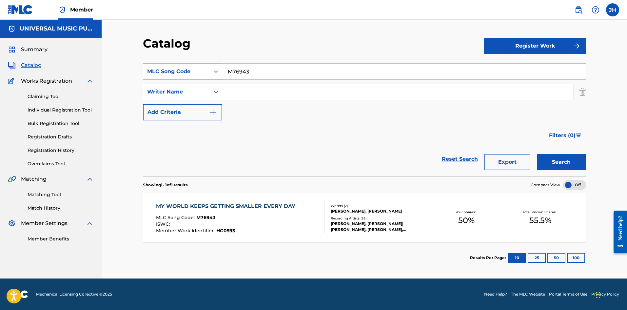
drag, startPoint x: 269, startPoint y: 70, endPoint x: 201, endPoint y: 69, distance: 68.8
click at [194, 68] on div "SearchWithCriteria41b15f17-b53e-4055-b8da-f4bd413951a0 MLC Song Code M76943" at bounding box center [364, 71] width 443 height 16
paste input "AB22XK"
type input "AB22XK"
click at [546, 162] on button "Search" at bounding box center [561, 162] width 49 height 16
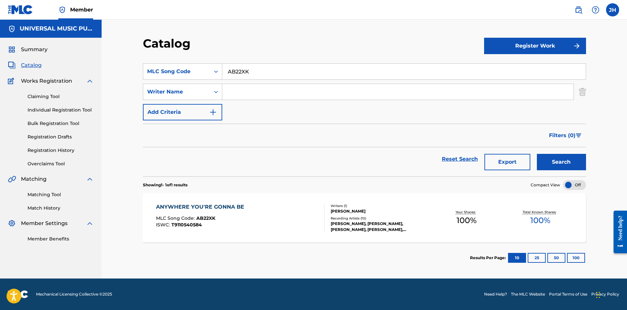
click at [251, 208] on div "ANYWHERE YOU'RE GONNA BE MLC Song Code : AB22XK ISWC : T9110540584" at bounding box center [240, 217] width 168 height 29
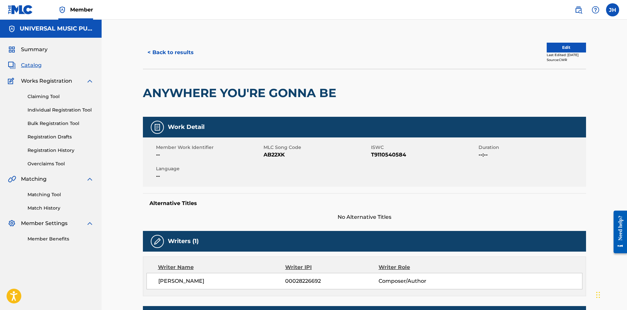
click at [167, 54] on button "< Back to results" at bounding box center [170, 52] width 55 height 16
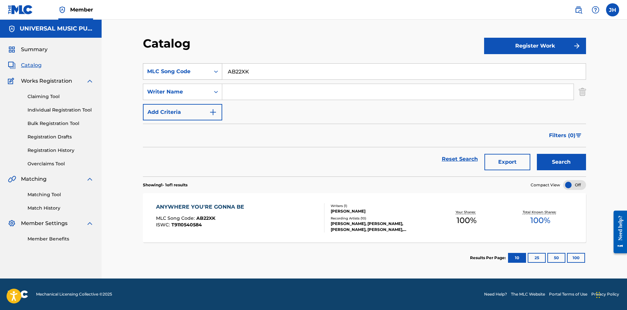
drag, startPoint x: 265, startPoint y: 64, endPoint x: 160, endPoint y: 70, distance: 105.4
click at [160, 70] on div "SearchWithCriteria41b15f17-b53e-4055-b8da-f4bd413951a0 MLC Song Code AB22XK" at bounding box center [364, 71] width 443 height 16
paste input "I6134"
type input "I6134K"
click at [565, 164] on button "Search" at bounding box center [561, 162] width 49 height 16
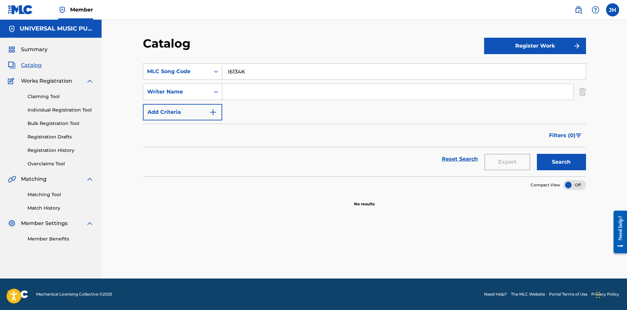
click at [577, 10] on img at bounding box center [579, 10] width 8 height 8
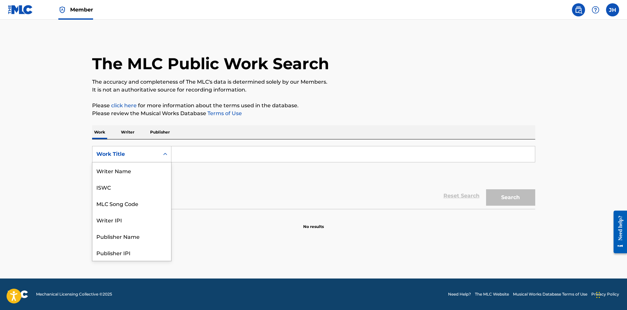
click at [157, 150] on div "Work Title" at bounding box center [125, 154] width 67 height 12
click at [147, 173] on div "MLC Song Code" at bounding box center [131, 170] width 79 height 16
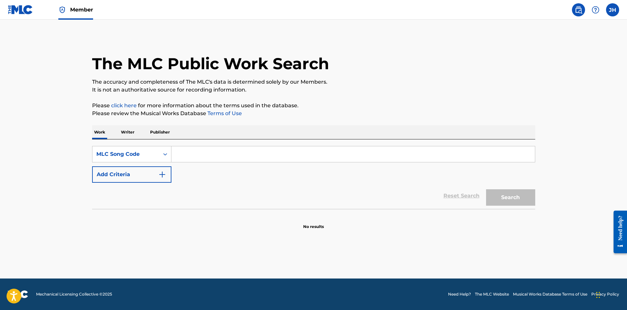
drag, startPoint x: 177, startPoint y: 164, endPoint x: 360, endPoint y: 167, distance: 182.6
click at [237, 154] on input "Search Form" at bounding box center [352, 154] width 363 height 16
paste input "I6134K"
type input "I6134K"
click at [499, 193] on button "Search" at bounding box center [510, 197] width 49 height 16
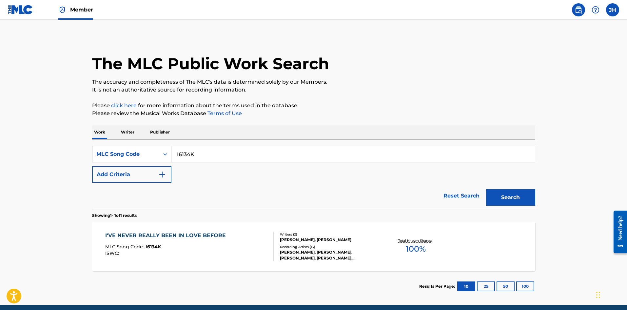
click at [236, 225] on div "I'VE NEVER REALLY BEEN IN LOVE BEFORE MLC Song Code : I6134K ISWC : Writers ( 2…" at bounding box center [313, 246] width 443 height 49
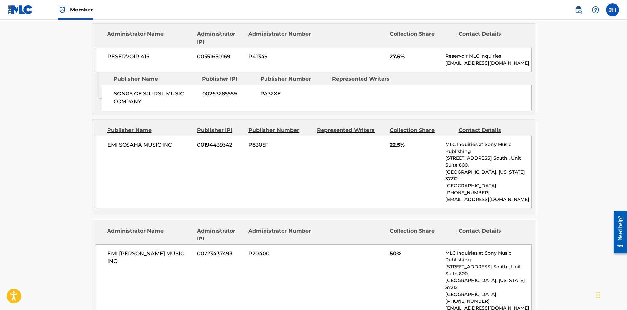
scroll to position [361, 0]
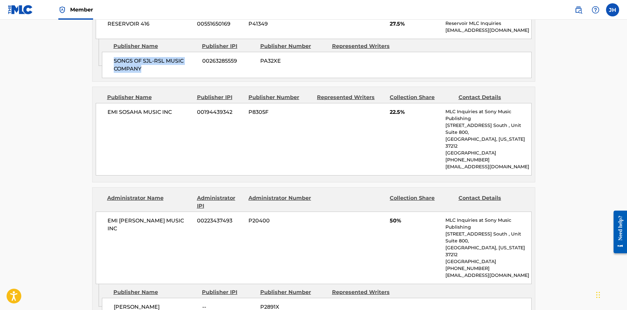
drag, startPoint x: 149, startPoint y: 70, endPoint x: 111, endPoint y: 59, distance: 39.3
click at [111, 59] on div "SONGS OF SJL-RSL MUSIC COMPANY 00263285559 PA32XE" at bounding box center [317, 65] width 430 height 26
copy span "SONGS OF SJL-RSL MUSIC COMPANY"
click at [277, 139] on div "EMI SOSAHA MUSIC INC 00194439342 P8305F 22.5% MLC Inquiries at Sony Music Publi…" at bounding box center [314, 139] width 436 height 72
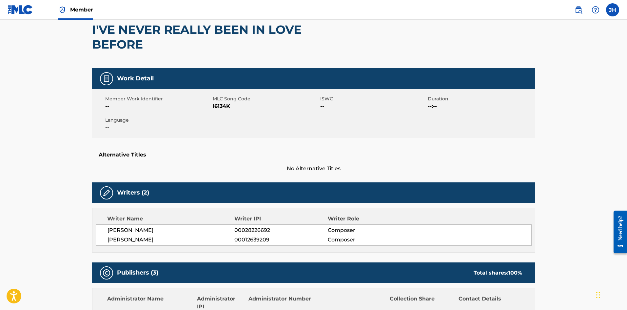
scroll to position [0, 0]
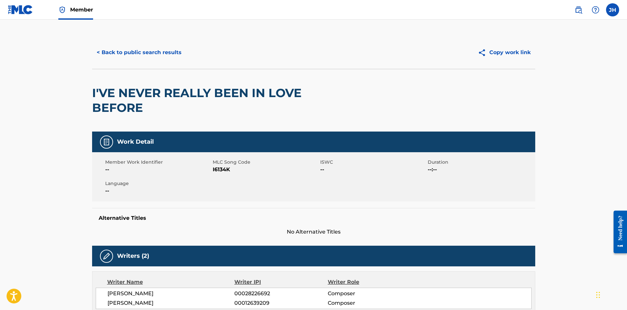
click at [165, 60] on button "< Back to public search results" at bounding box center [139, 52] width 94 height 16
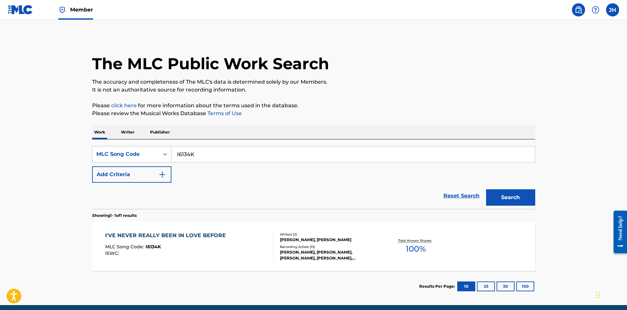
drag, startPoint x: 233, startPoint y: 154, endPoint x: 245, endPoint y: 162, distance: 14.6
click at [100, 182] on div "SearchWithCriteria56a4b230-61ac-44e8-87c9-7c18c1a8038d MLC Song Code I6134K Add…" at bounding box center [313, 164] width 443 height 37
paste input "LS0IJX"
click at [522, 197] on button "Search" at bounding box center [510, 197] width 49 height 16
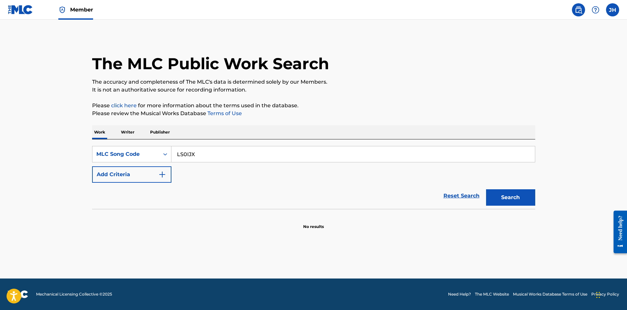
click at [299, 155] on input "LS0IJX" at bounding box center [352, 154] width 363 height 16
type input "LS0IJX"
click at [486, 189] on button "Search" at bounding box center [510, 197] width 49 height 16
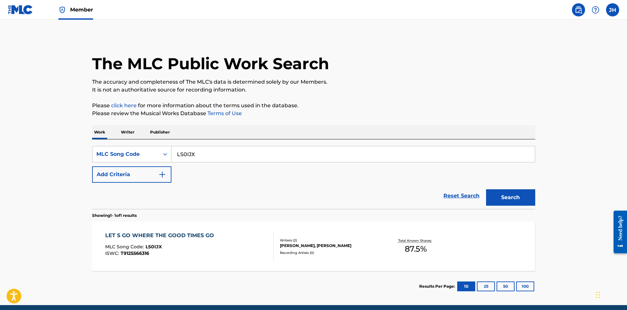
click at [227, 262] on div "LET S GO WHERE THE GOOD TIMES GO MLC Song Code : LS0IJX ISWC : T9125566316 Writ…" at bounding box center [313, 246] width 443 height 49
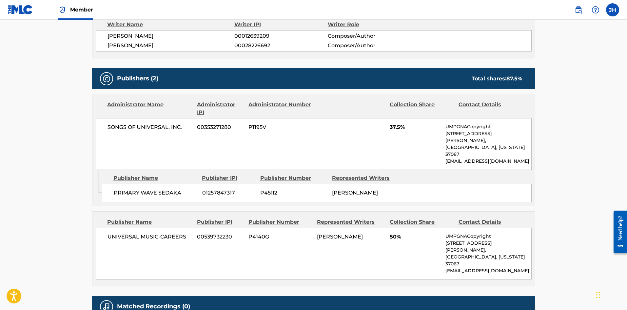
scroll to position [284, 0]
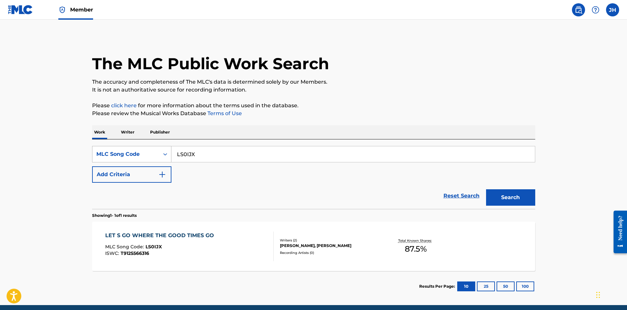
drag, startPoint x: 171, startPoint y: 151, endPoint x: 102, endPoint y: 151, distance: 69.2
click at [99, 151] on div "SearchWithCriteria56a4b230-61ac-44e8-87c9-7c18c1a8038d MLC Song Code LS0IJX" at bounding box center [313, 154] width 443 height 16
paste input "I6134K"
type input "I6134K"
click at [507, 190] on button "Search" at bounding box center [510, 197] width 49 height 16
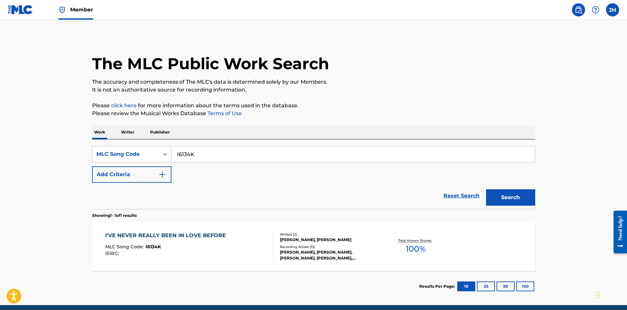
click at [165, 235] on div "I'VE NEVER REALLY BEEN IN LOVE BEFORE" at bounding box center [167, 235] width 124 height 8
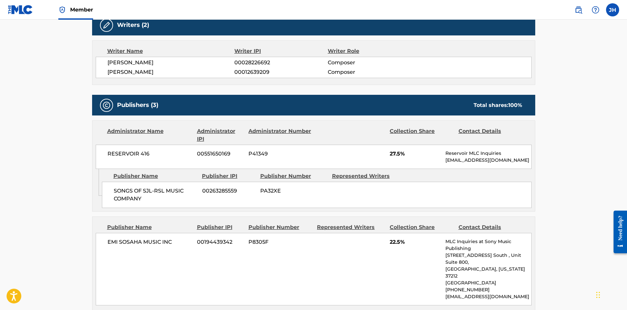
scroll to position [262, 0]
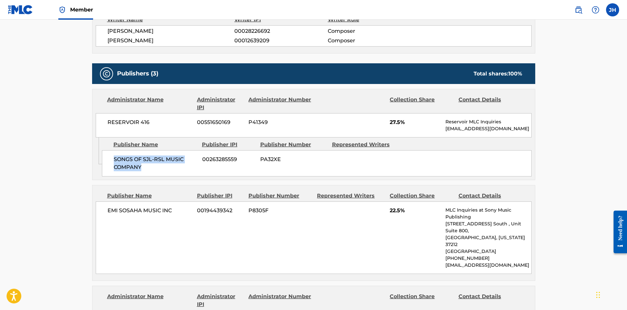
drag, startPoint x: 153, startPoint y: 169, endPoint x: 112, endPoint y: 158, distance: 42.7
click at [112, 158] on div "SONGS OF SJL-RSL MUSIC COMPANY 00263285559 PA32XE" at bounding box center [317, 163] width 430 height 26
copy span "SONGS OF SJL-RSL MUSIC COMPANY"
click at [184, 166] on span "SONGS OF SJL-RSL MUSIC COMPANY" at bounding box center [156, 163] width 84 height 16
